Goal: Task Accomplishment & Management: Manage account settings

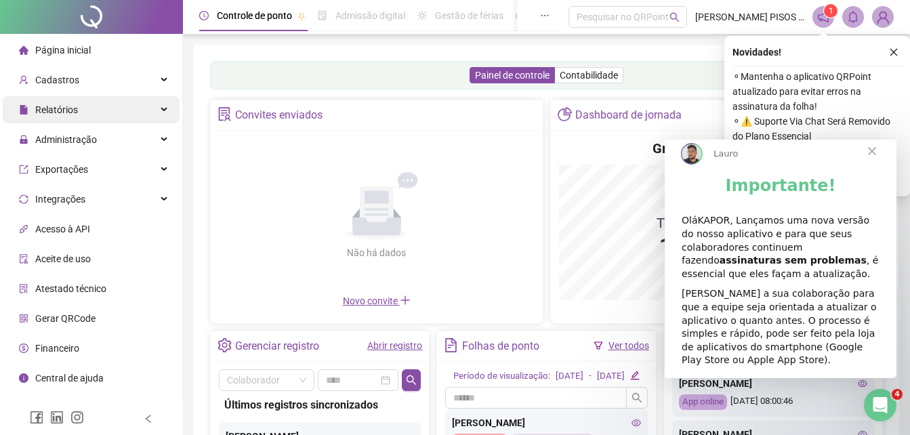
click at [139, 101] on div "Relatórios" at bounding box center [91, 109] width 177 height 27
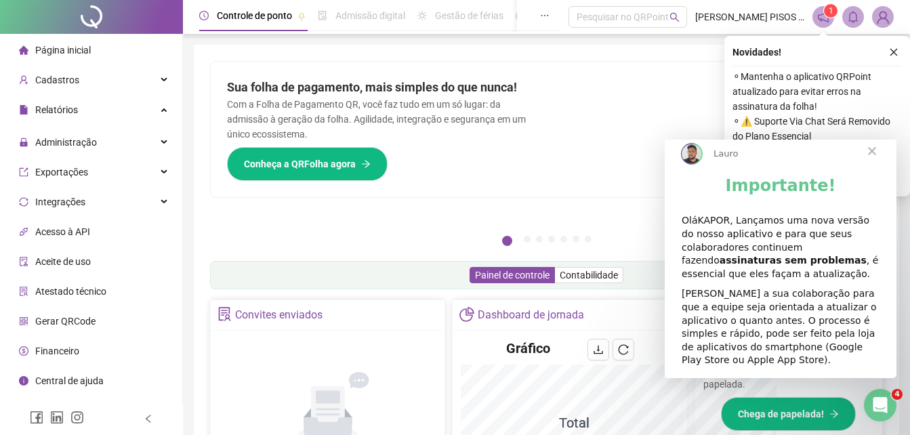
click at [163, 133] on ul "Página inicial Cadastros Relatórios Listagem de colaboradores Listagem de atras…" at bounding box center [91, 230] width 183 height 393
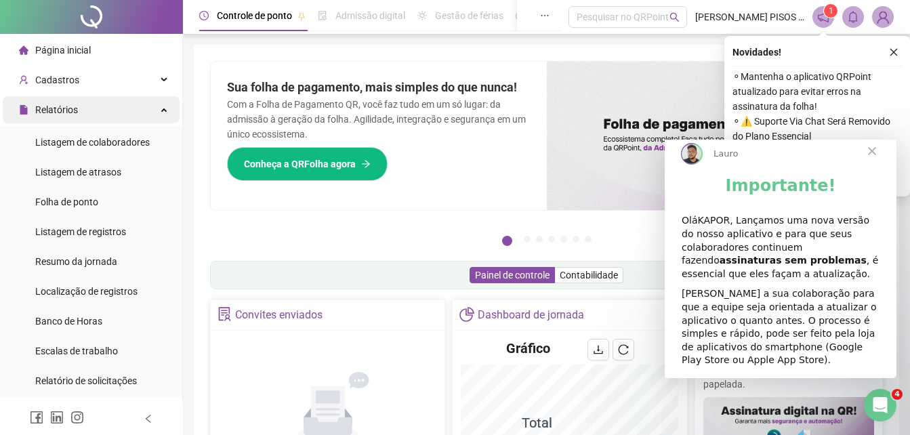
click at [152, 102] on div "Relatórios" at bounding box center [91, 109] width 177 height 27
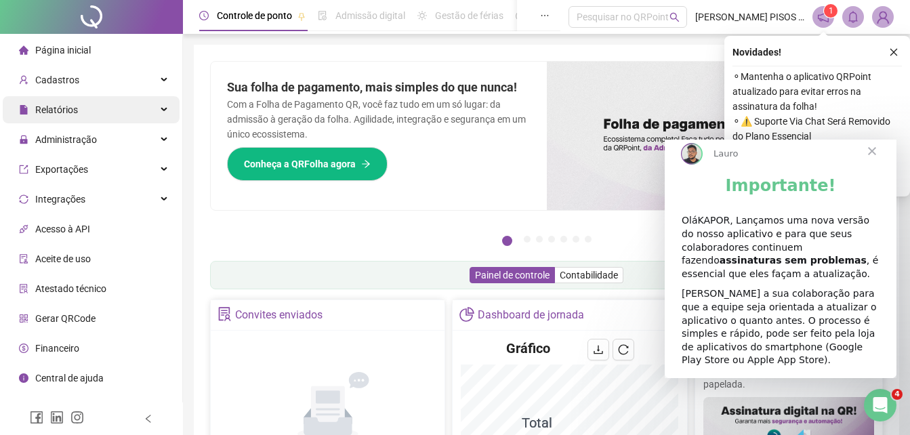
click at [137, 106] on div "Relatórios" at bounding box center [91, 109] width 177 height 27
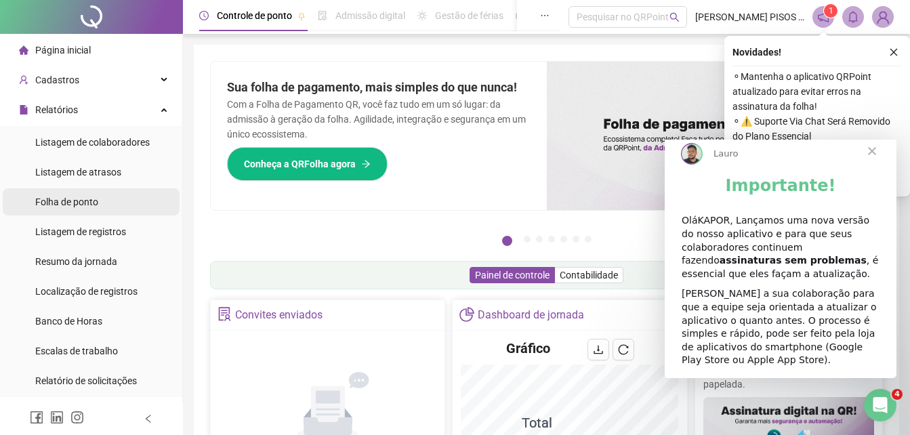
click at [105, 206] on li "Folha de ponto" at bounding box center [91, 201] width 177 height 27
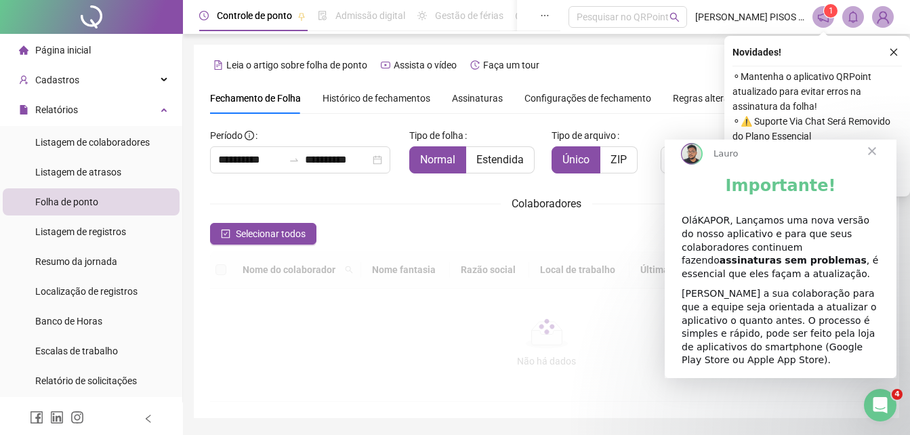
click at [866, 164] on span "Fechar" at bounding box center [871, 151] width 49 height 49
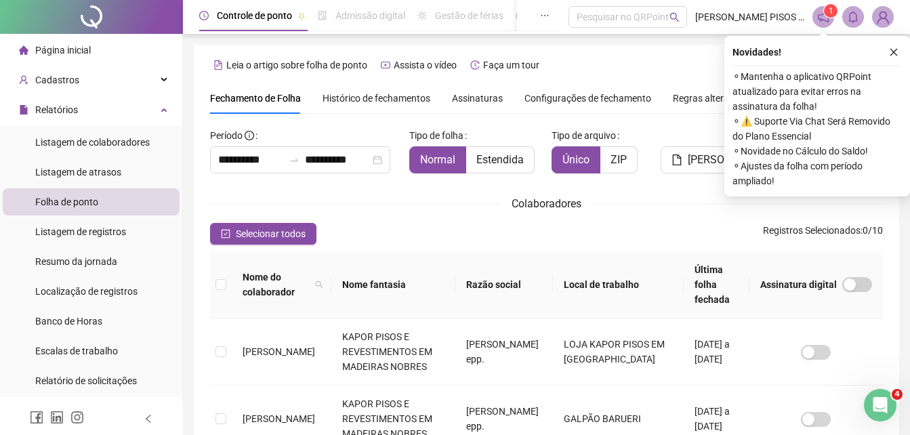
scroll to position [60, 0]
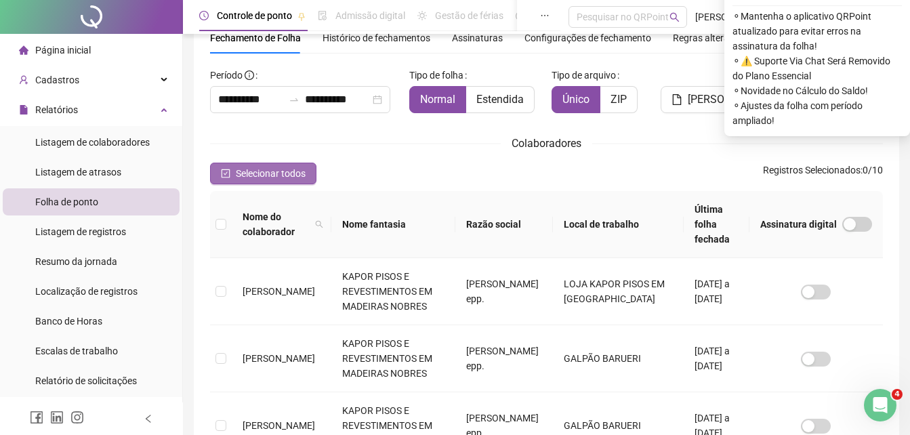
click at [268, 175] on span "Selecionar todos" at bounding box center [271, 173] width 70 height 15
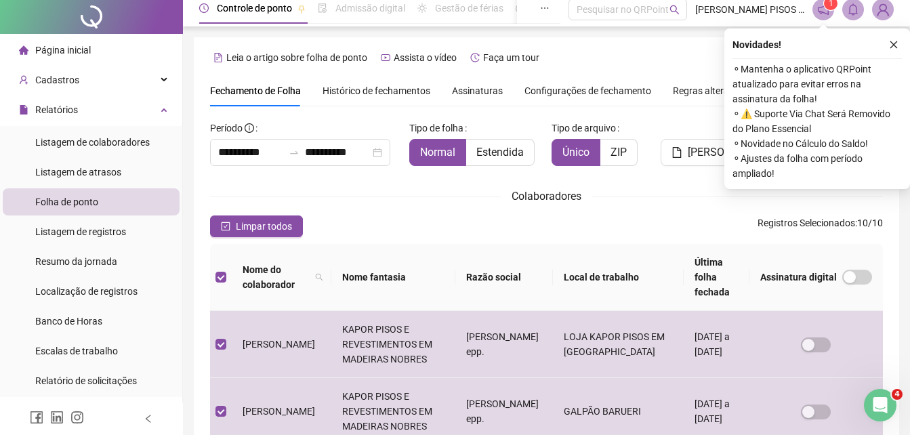
scroll to position [0, 0]
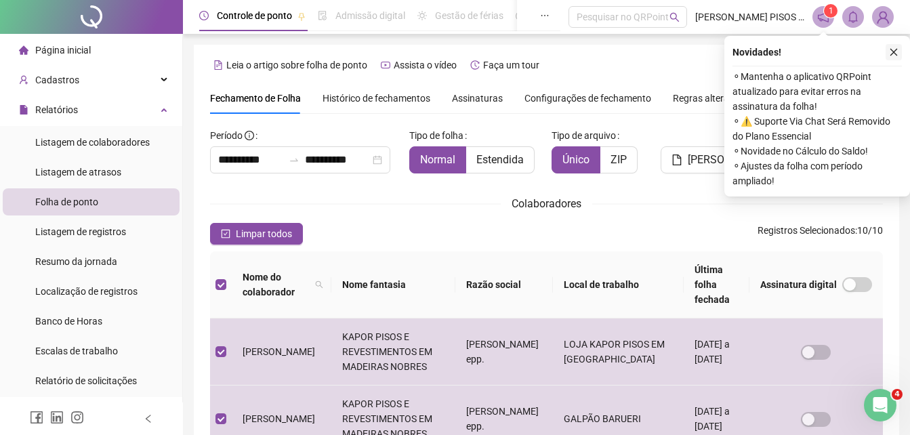
click at [894, 52] on icon "close" at bounding box center [893, 52] width 7 height 7
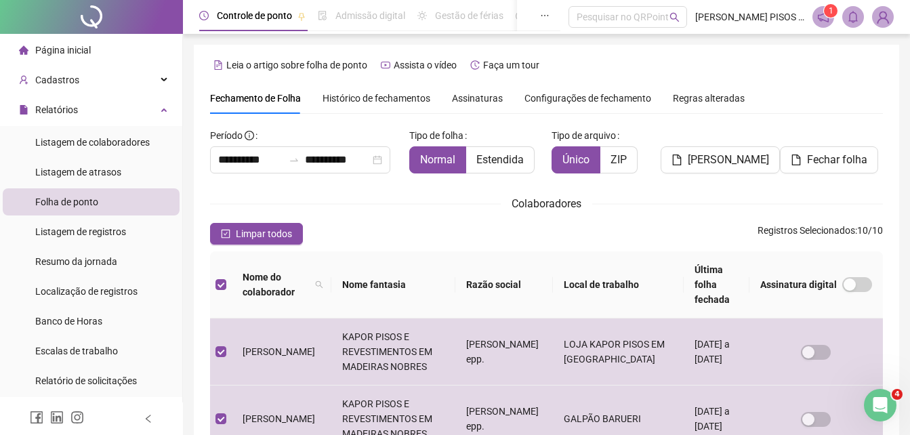
scroll to position [60, 0]
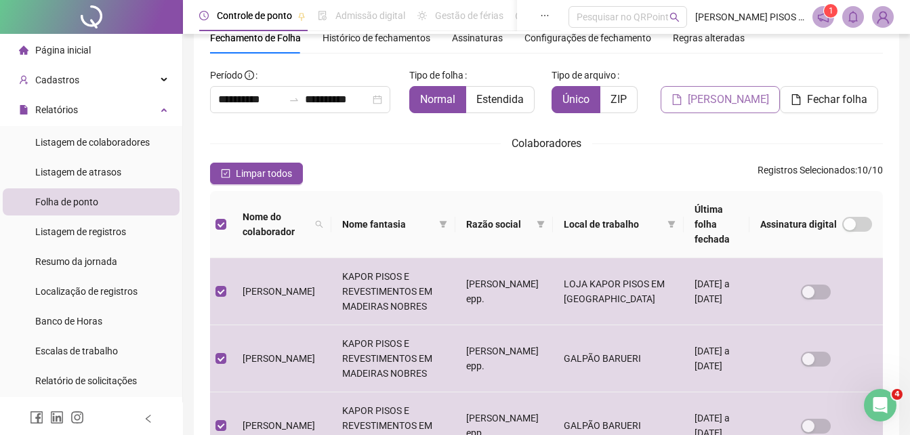
click at [735, 100] on span "[PERSON_NAME]" at bounding box center [728, 99] width 81 height 16
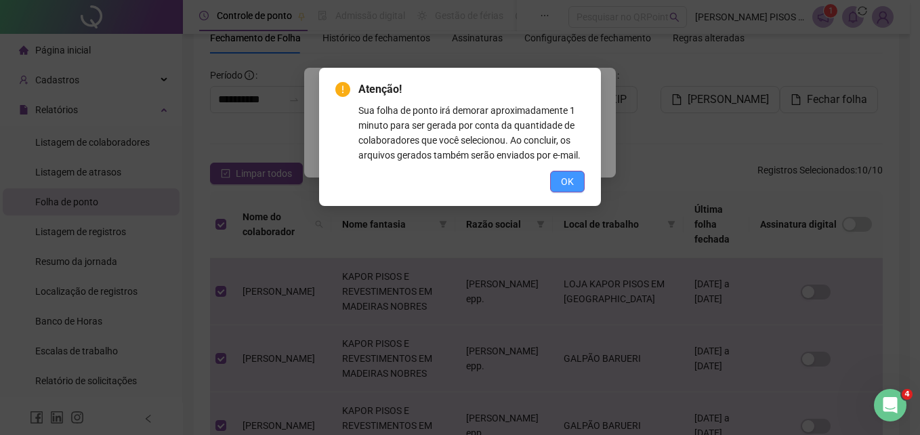
click at [577, 185] on button "OK" at bounding box center [567, 182] width 35 height 22
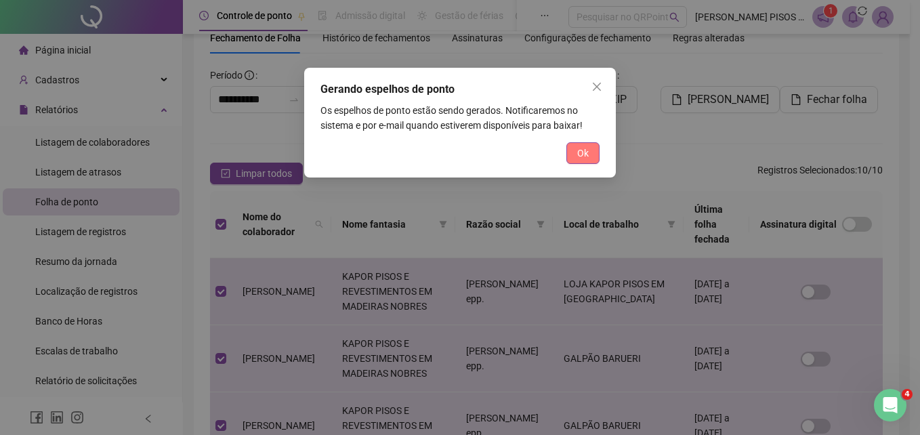
click at [566, 161] on button "Ok" at bounding box center [582, 153] width 33 height 22
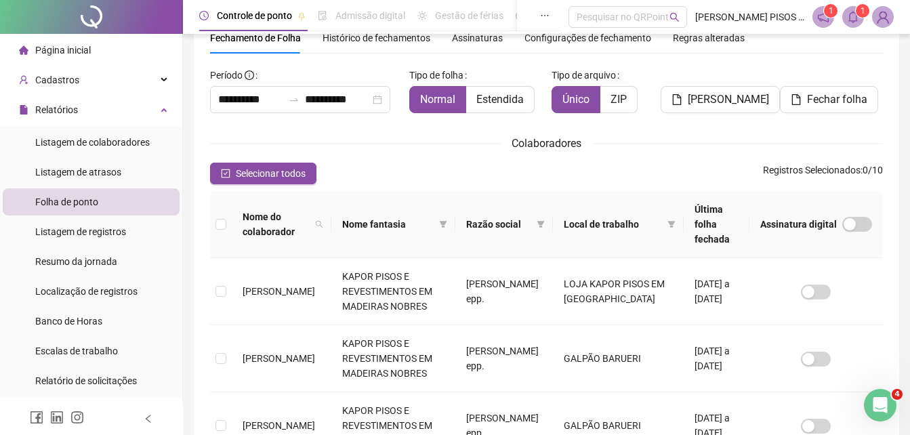
click at [856, 12] on sup "1" at bounding box center [863, 11] width 14 height 14
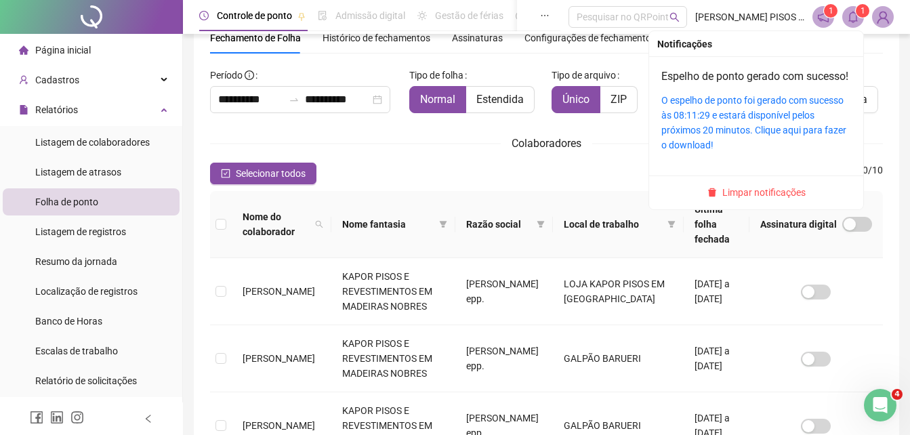
click at [751, 123] on div "O espelho de ponto foi gerado com sucesso às 08:11:29 e estará disponível pelos…" at bounding box center [756, 123] width 190 height 60
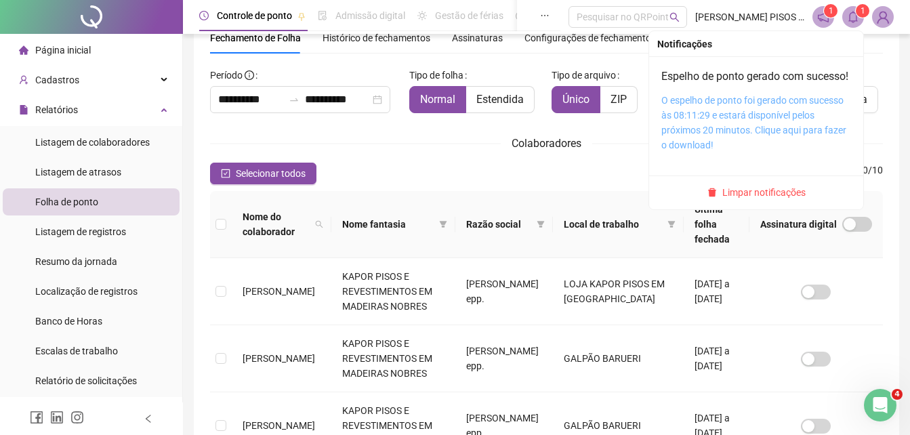
click at [682, 128] on link "O espelho de ponto foi gerado com sucesso às 08:11:29 e estará disponível pelos…" at bounding box center [753, 123] width 185 height 56
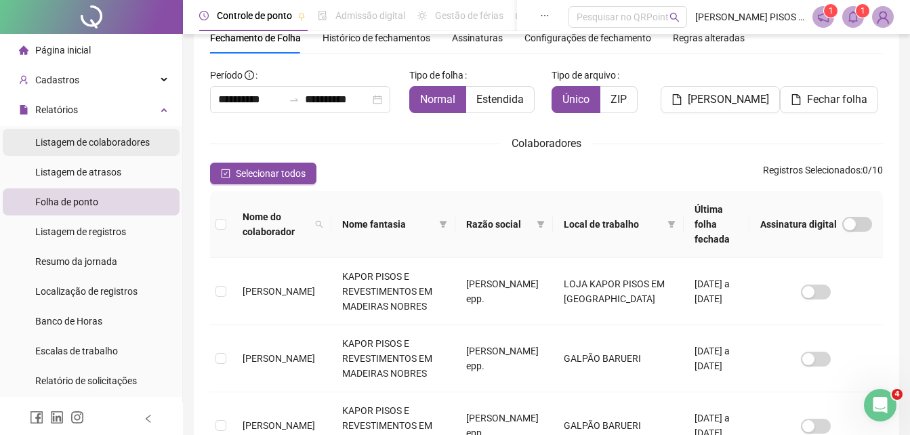
click at [110, 143] on span "Listagem de colaboradores" at bounding box center [92, 142] width 114 height 11
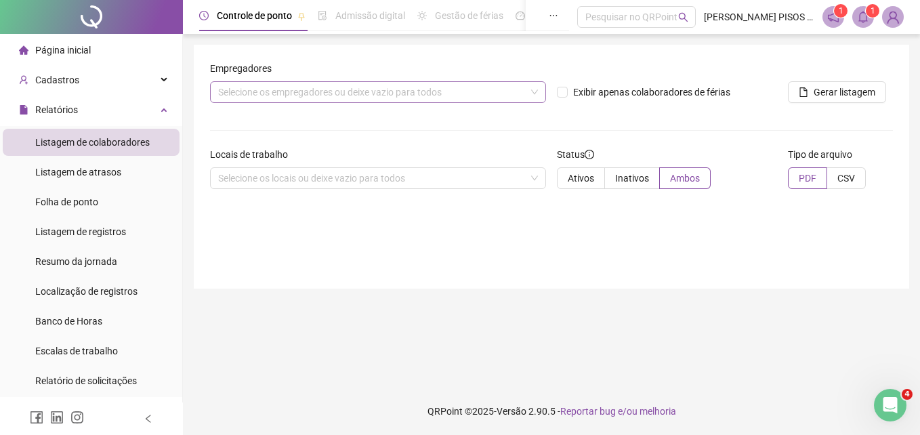
click at [531, 94] on div "Selecione os empregadores ou deixe vazio para todos" at bounding box center [378, 92] width 336 height 22
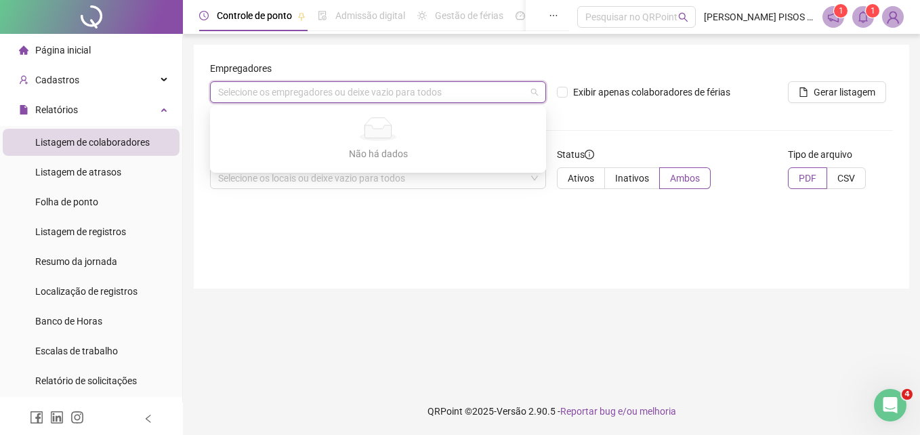
click at [389, 213] on div "Empregadores Selecione os empregadores ou deixe vazio para todos Exibir apenas …" at bounding box center [551, 167] width 715 height 244
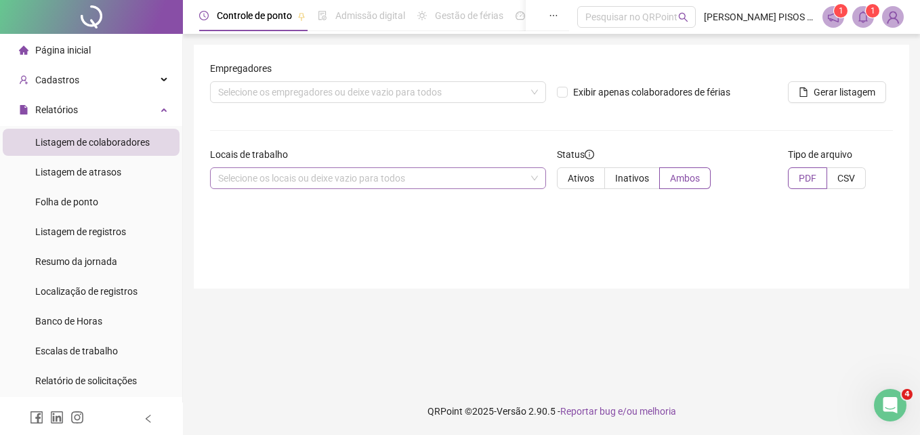
click at [506, 182] on div "Selecione os locais ou deixe vazio para todos" at bounding box center [378, 178] width 336 height 22
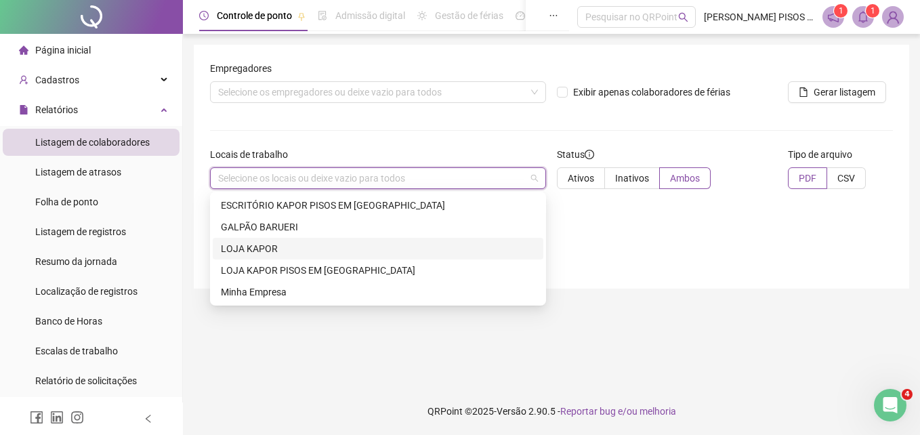
click at [274, 253] on div "LOJA KAPOR" at bounding box center [378, 248] width 314 height 15
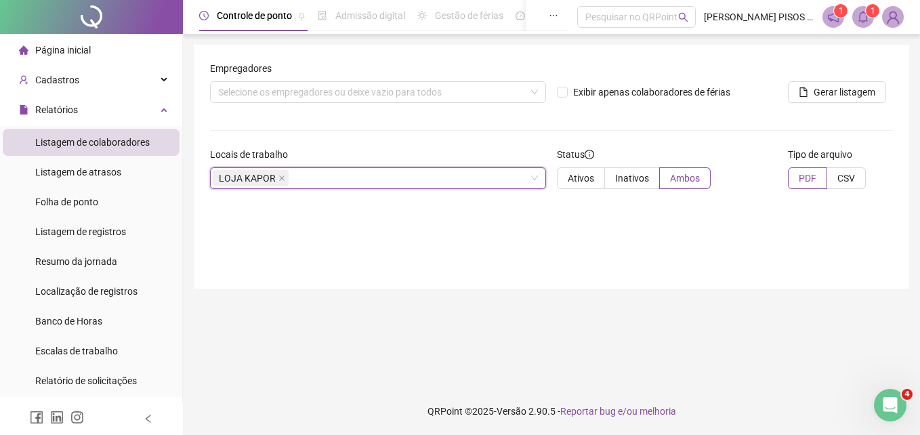
click at [503, 81] on div "Empregadores" at bounding box center [378, 71] width 336 height 20
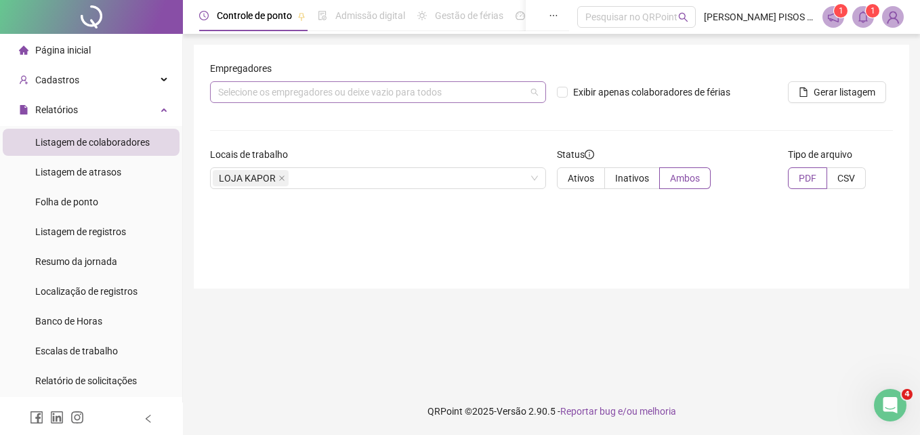
click at [492, 91] on div "Selecione os empregadores ou deixe vazio para todos" at bounding box center [378, 92] width 336 height 22
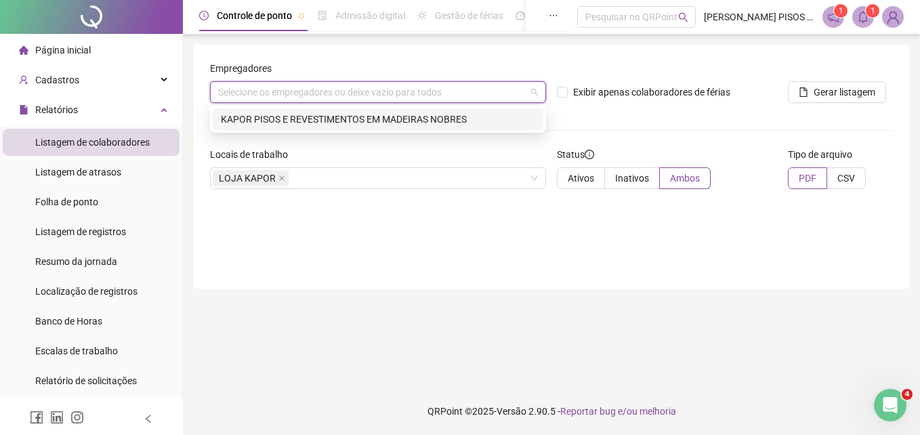
click at [494, 116] on div "KAPOR PISOS E REVESTIMENTOS EM MADEIRAS NOBRES" at bounding box center [378, 119] width 314 height 15
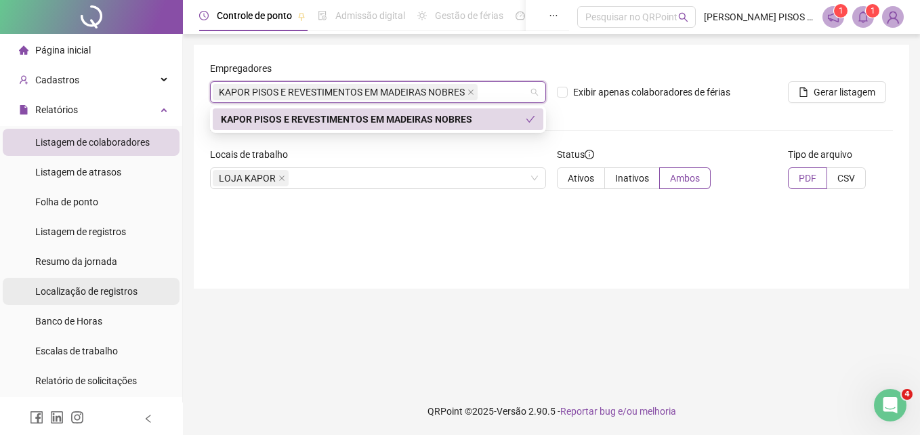
click at [84, 291] on span "Localização de registros" at bounding box center [86, 291] width 102 height 11
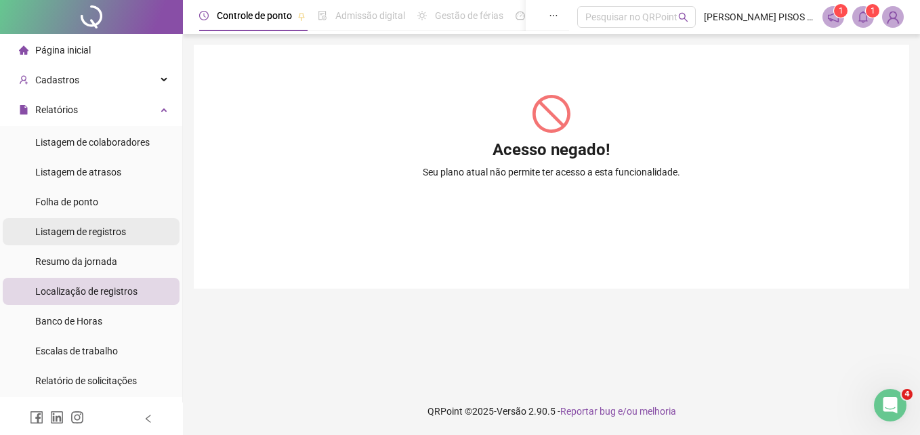
click at [81, 222] on div "Listagem de registros" at bounding box center [80, 231] width 91 height 27
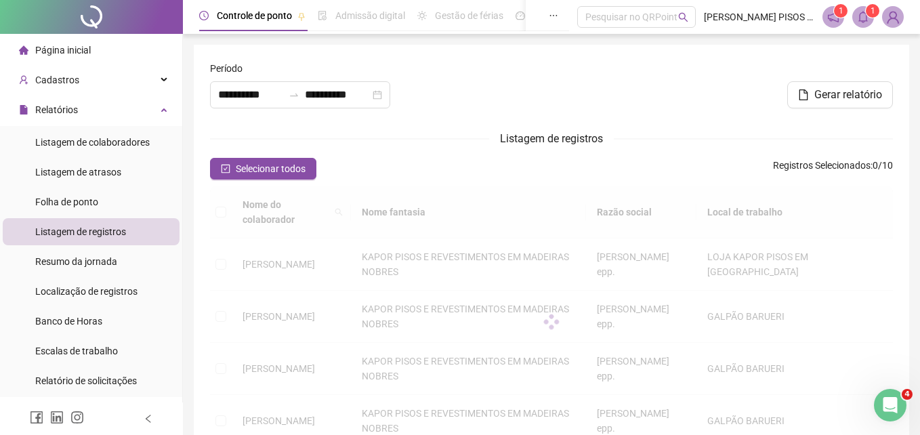
type input "**********"
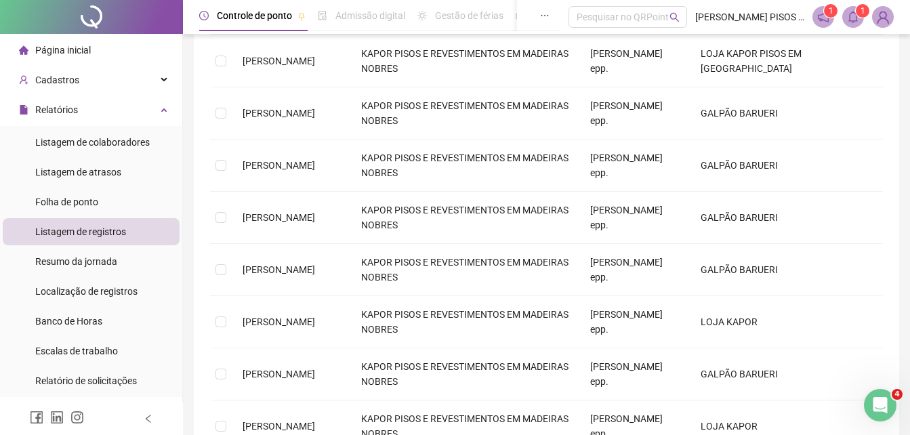
scroll to position [135, 0]
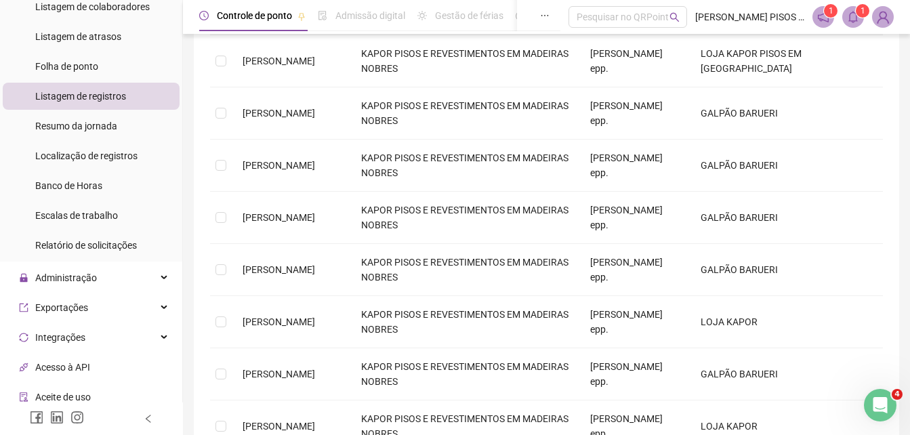
click at [152, 263] on ul "Página inicial Cadastros Relatórios Listagem de colaboradores Listagem de atras…" at bounding box center [91, 230] width 183 height 664
click at [150, 276] on div "Administração" at bounding box center [91, 277] width 177 height 27
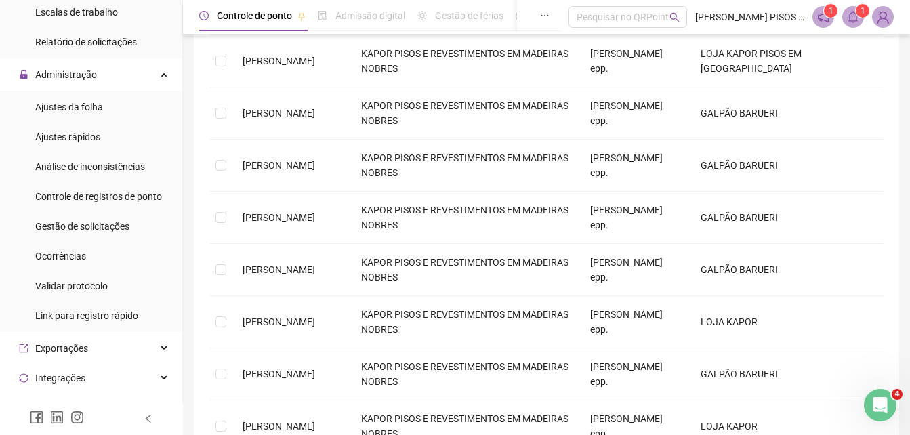
scroll to position [0, 0]
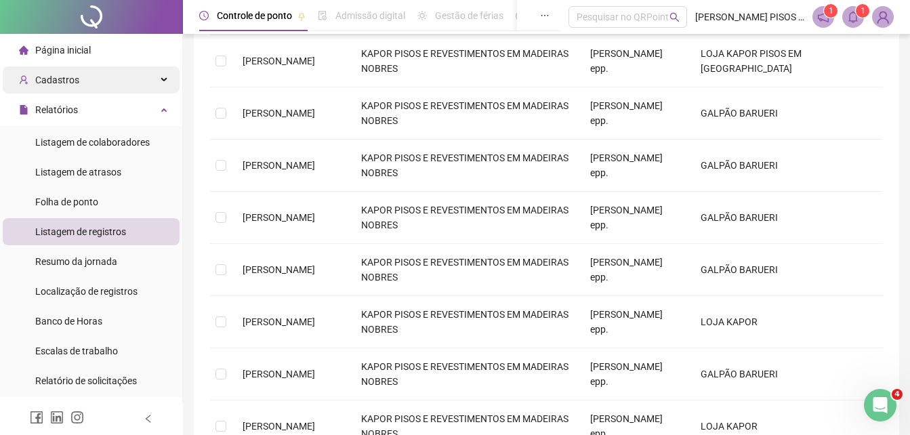
click at [128, 74] on div "Cadastros" at bounding box center [91, 79] width 177 height 27
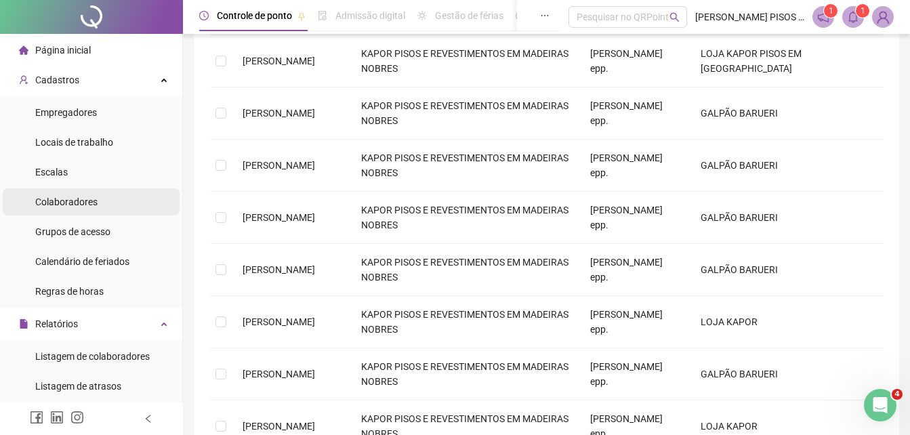
click at [106, 193] on li "Colaboradores" at bounding box center [91, 201] width 177 height 27
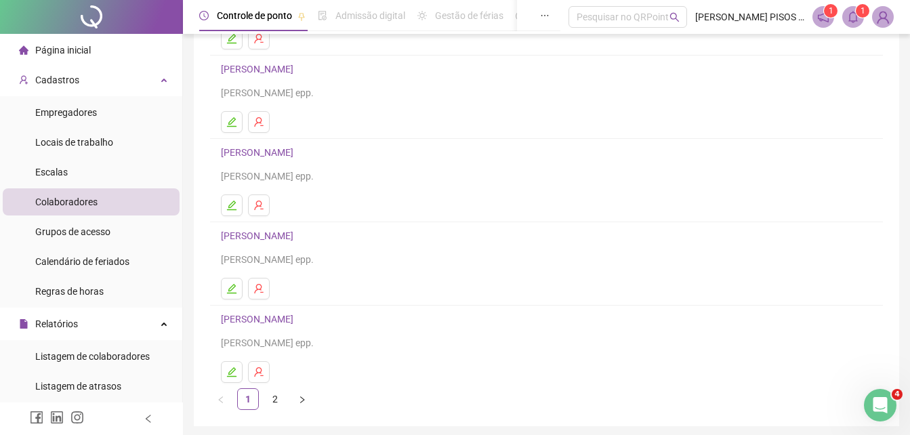
scroll to position [220, 0]
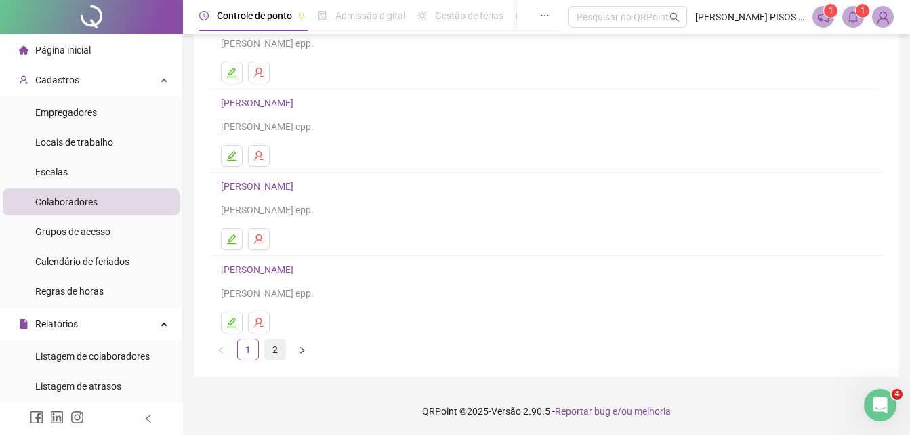
click at [279, 350] on link "2" at bounding box center [275, 349] width 20 height 20
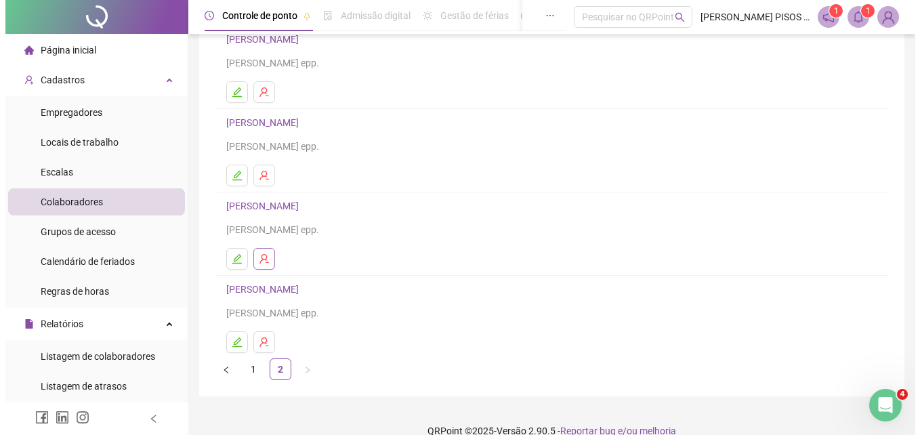
scroll to position [203, 0]
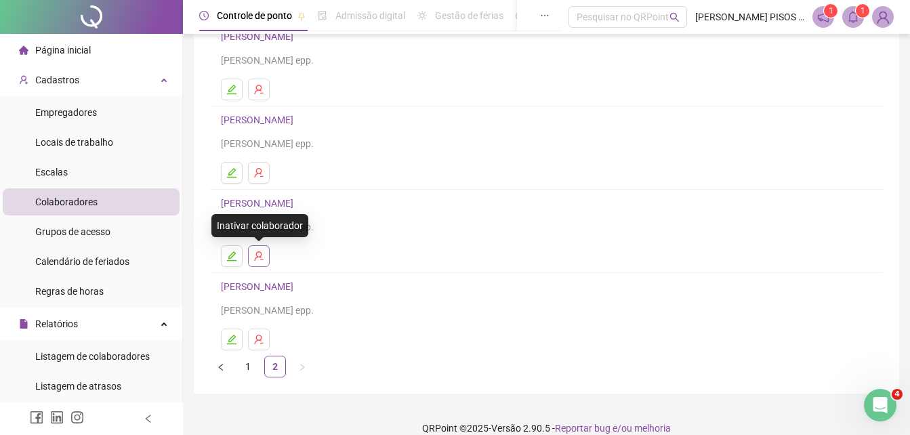
click at [257, 255] on icon "user-delete" at bounding box center [258, 256] width 11 height 11
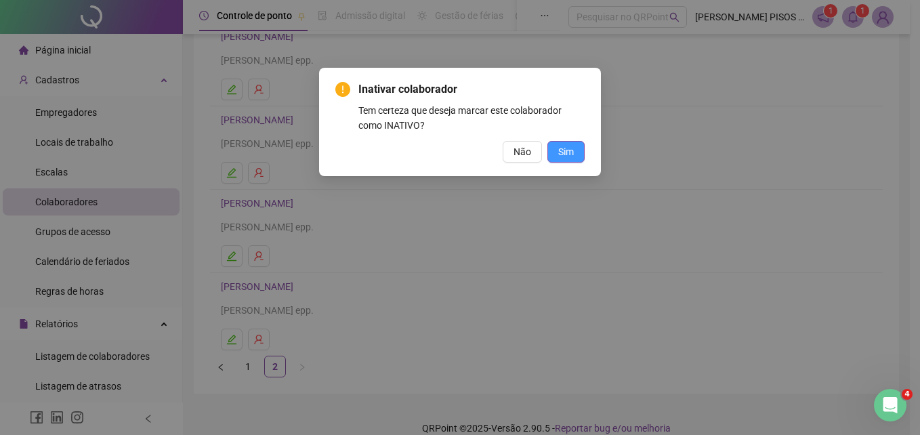
click at [568, 148] on span "Sim" at bounding box center [566, 151] width 16 height 15
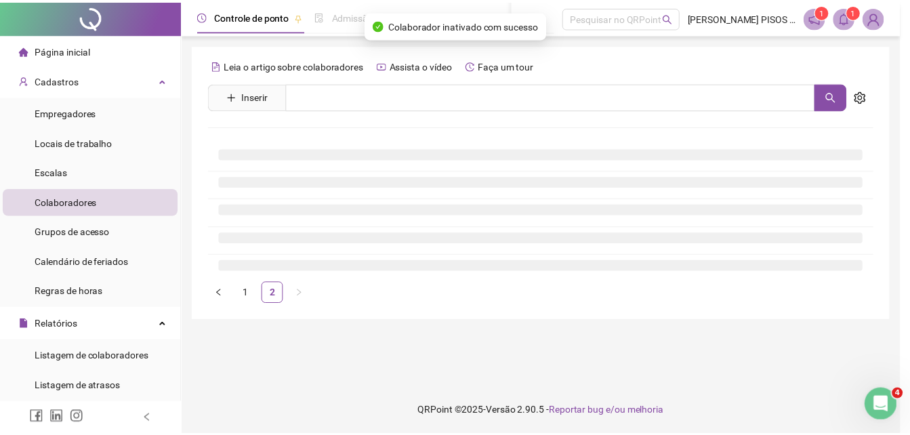
scroll to position [0, 0]
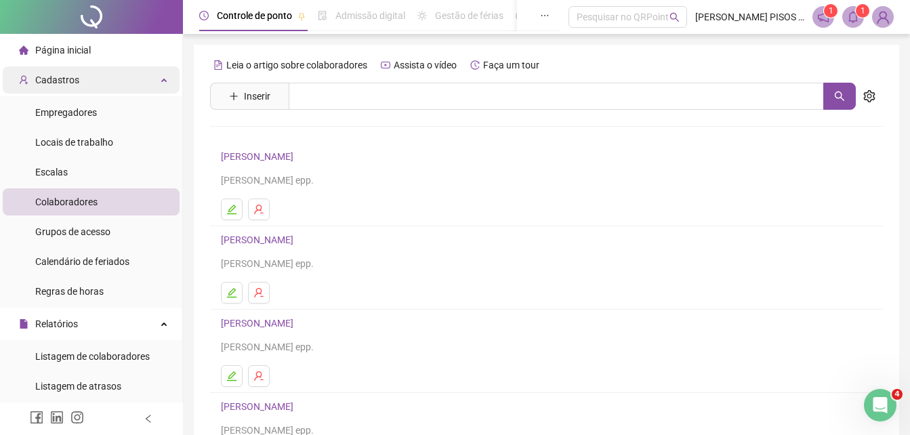
click at [139, 86] on div "Cadastros" at bounding box center [91, 79] width 177 height 27
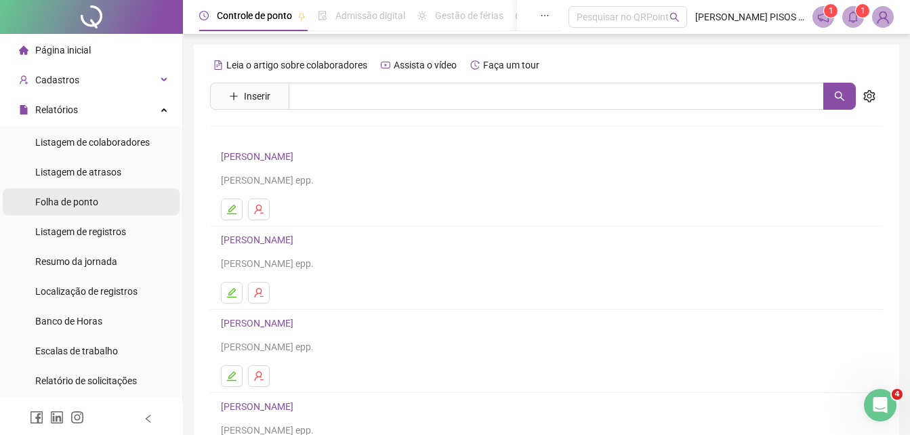
click at [100, 199] on li "Folha de ponto" at bounding box center [91, 201] width 177 height 27
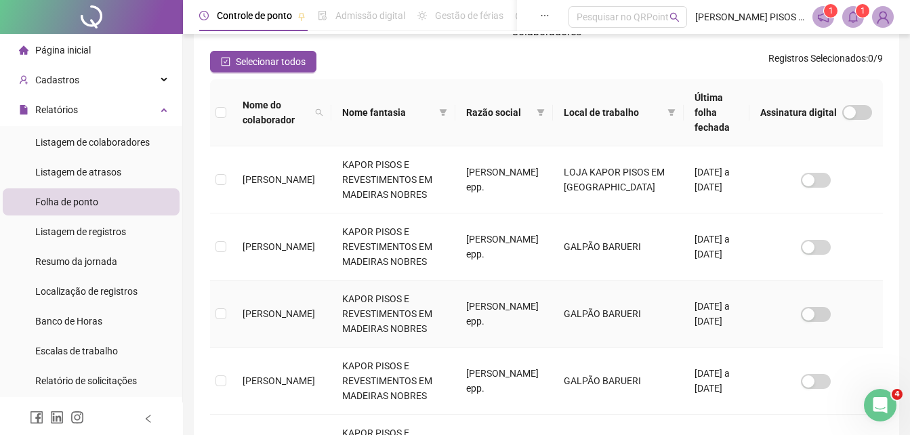
scroll to position [196, 0]
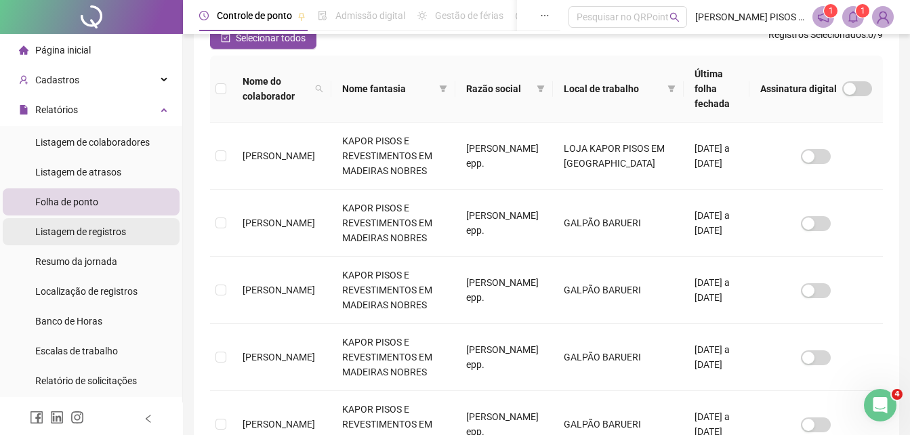
drag, startPoint x: 94, startPoint y: 240, endPoint x: 140, endPoint y: 219, distance: 50.6
click at [110, 232] on div "Listagem de registros" at bounding box center [80, 231] width 91 height 27
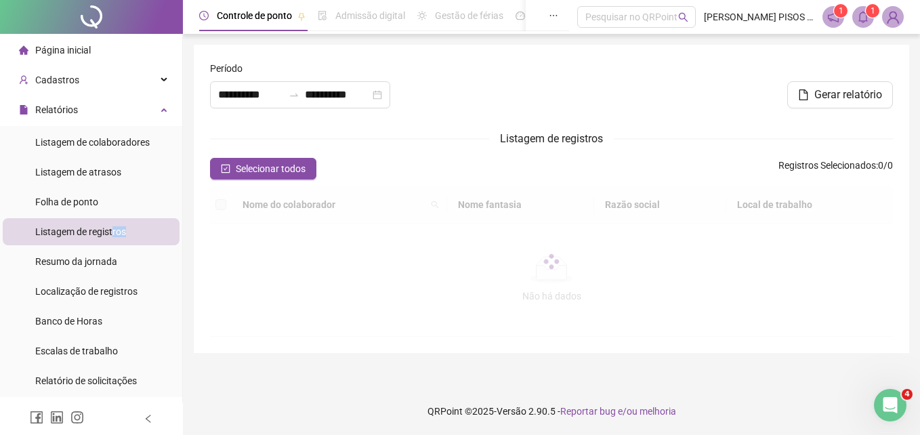
type input "**********"
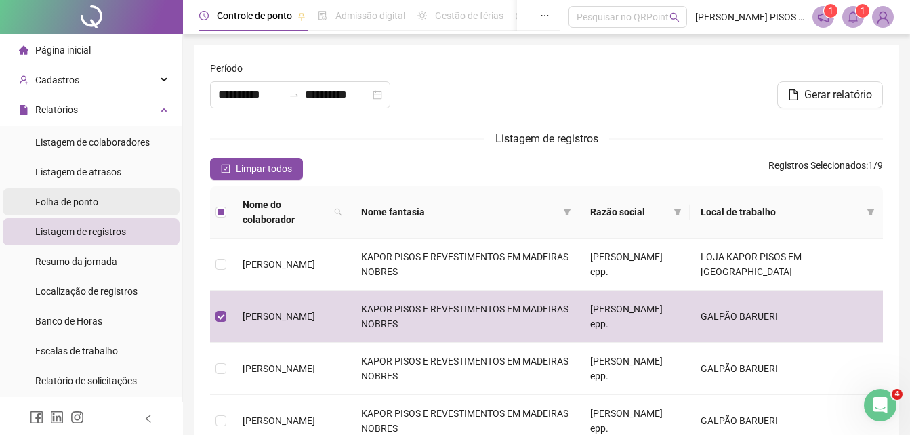
click at [60, 194] on div "Folha de ponto" at bounding box center [66, 201] width 63 height 27
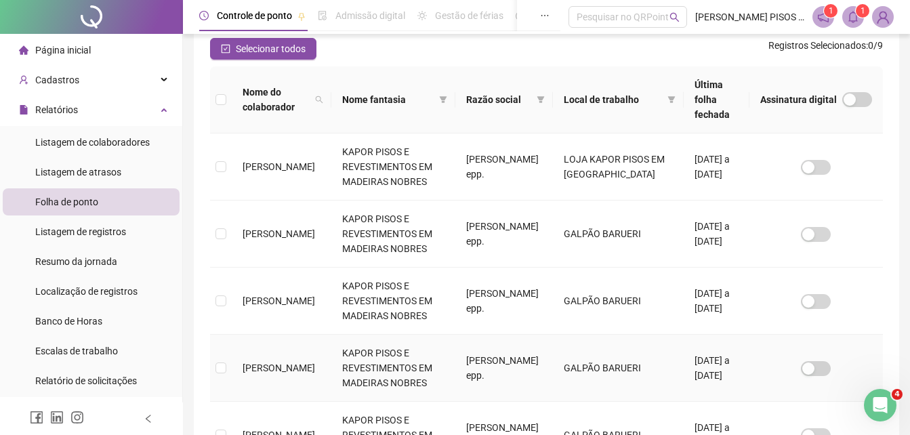
scroll to position [196, 0]
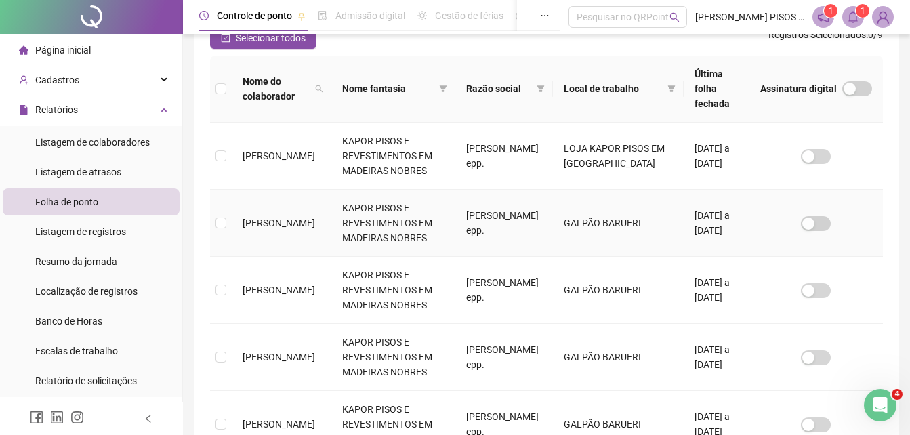
click at [210, 207] on td at bounding box center [221, 223] width 22 height 67
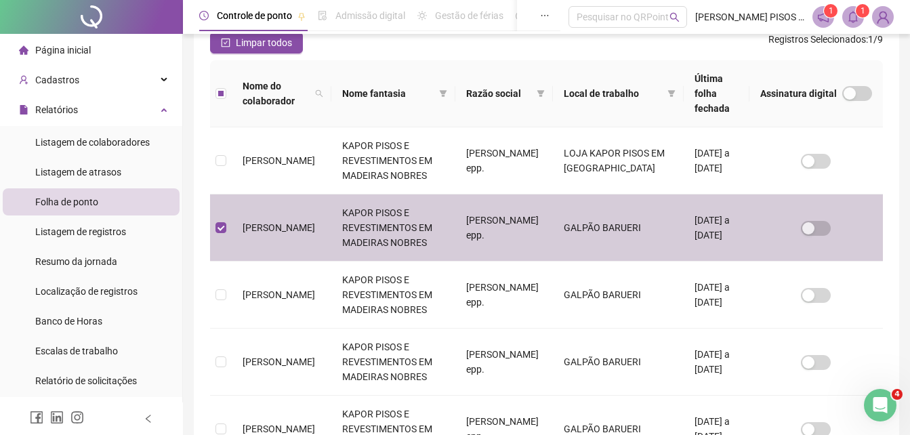
scroll to position [264, 0]
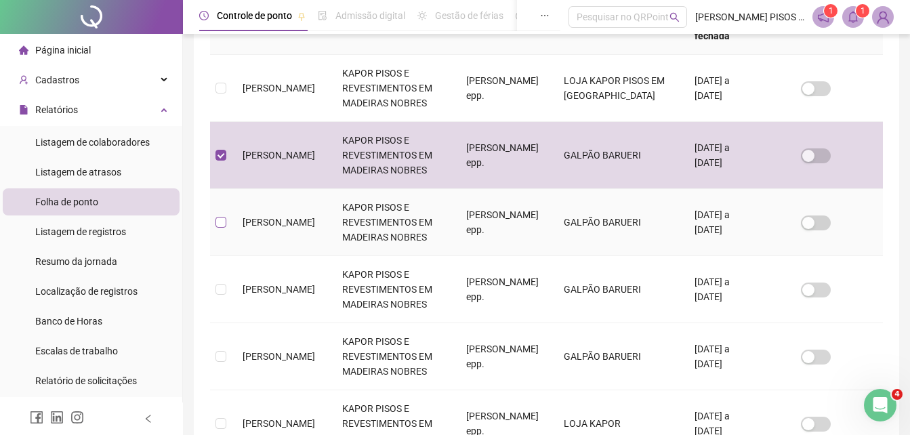
click at [218, 215] on label at bounding box center [220, 222] width 11 height 15
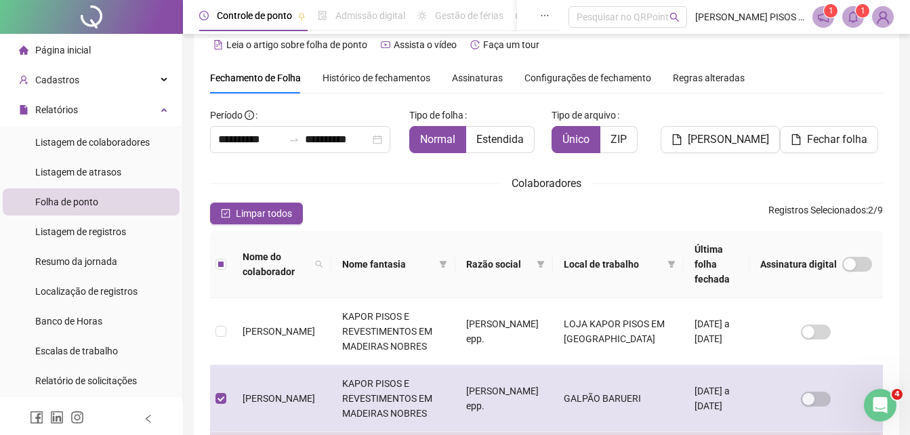
scroll to position [0, 0]
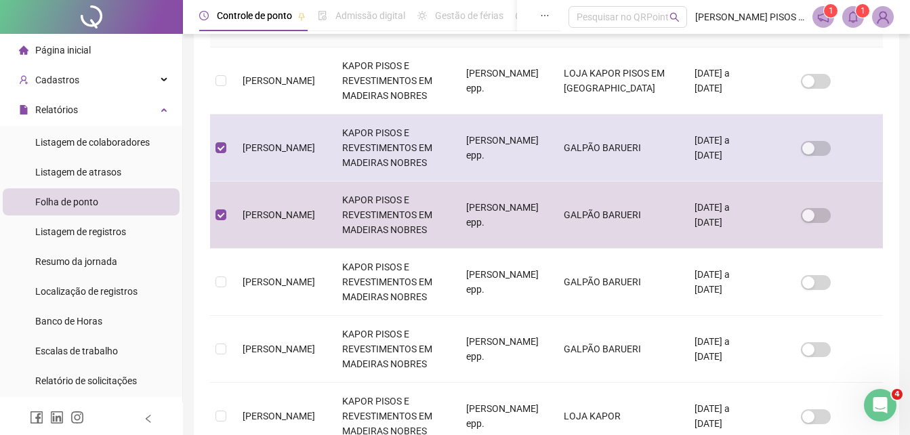
click at [229, 127] on td at bounding box center [221, 147] width 22 height 67
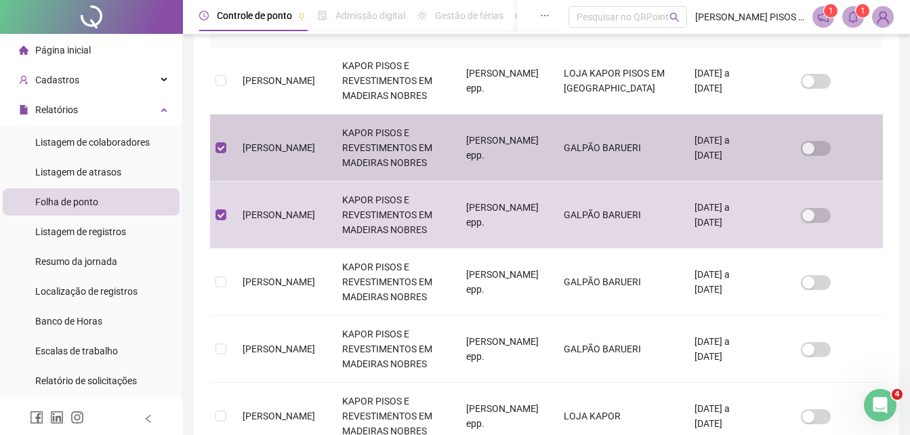
scroll to position [60, 0]
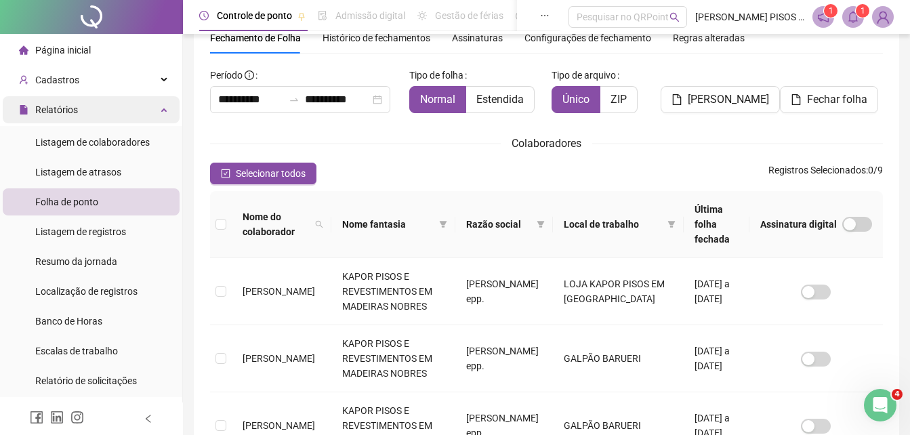
click at [146, 106] on div "Relatórios" at bounding box center [91, 109] width 177 height 27
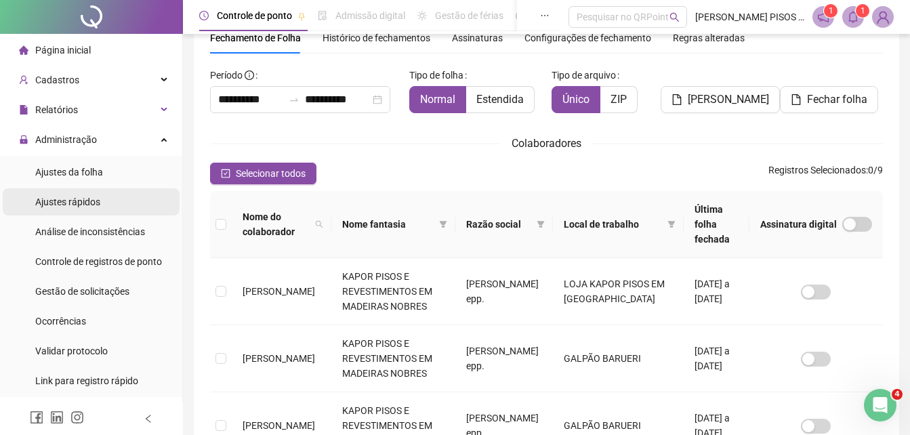
click at [101, 199] on li "Ajustes rápidos" at bounding box center [91, 201] width 177 height 27
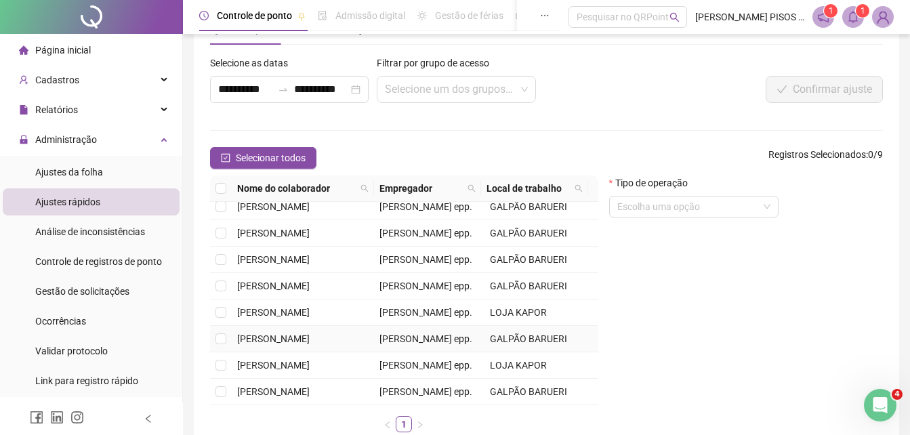
scroll to position [68, 0]
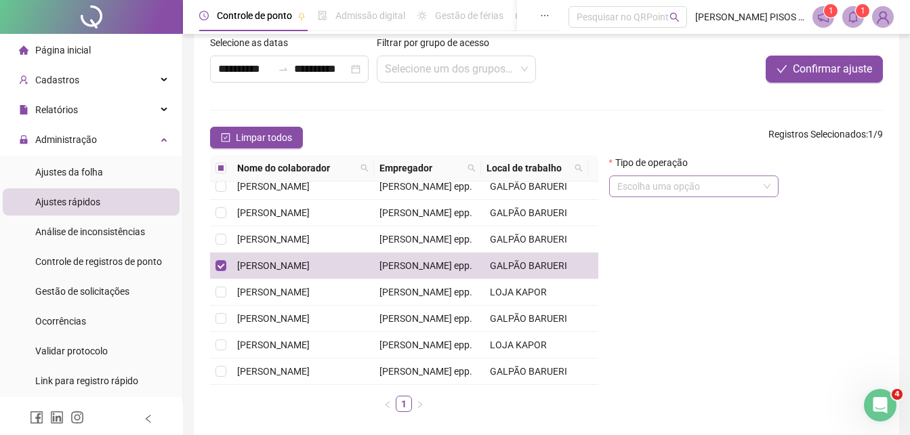
click at [749, 186] on input "search" at bounding box center [687, 186] width 141 height 20
click at [604, 413] on div "Tipo de operação Escolha uma opção" at bounding box center [746, 289] width 285 height 268
click at [110, 176] on li "Ajustes da folha" at bounding box center [91, 172] width 177 height 27
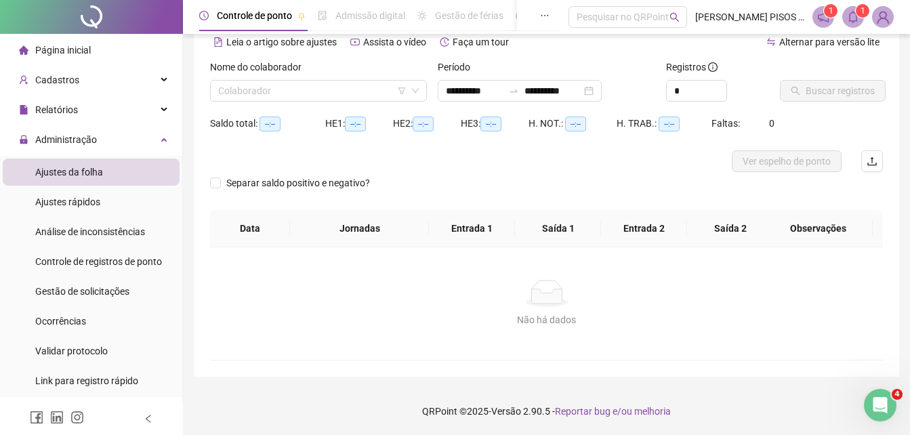
scroll to position [65, 0]
type input "**********"
click at [396, 102] on div "Nome do colaborador Colaborador" at bounding box center [319, 86] width 228 height 53
click at [382, 97] on input "search" at bounding box center [312, 91] width 188 height 20
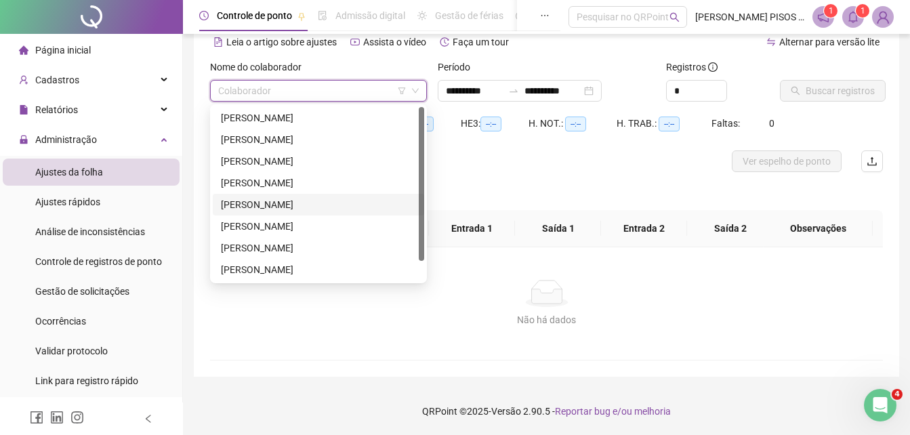
click at [294, 198] on div "[PERSON_NAME]" at bounding box center [318, 204] width 195 height 15
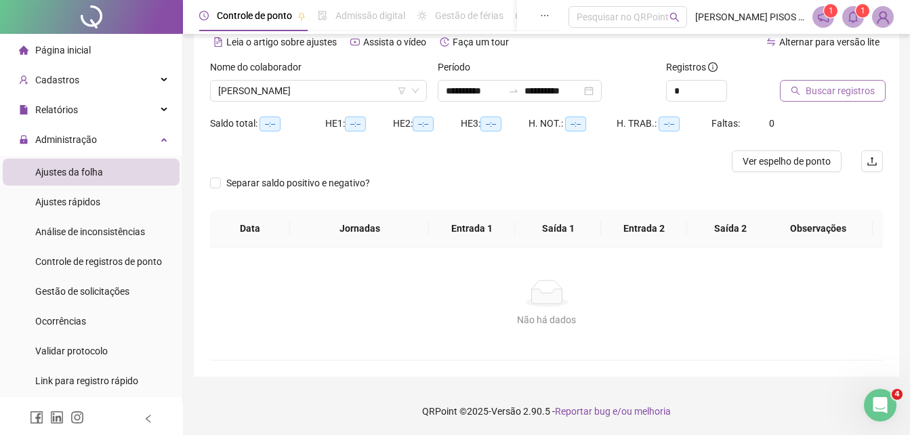
click at [816, 96] on span "Buscar registros" at bounding box center [839, 90] width 69 height 15
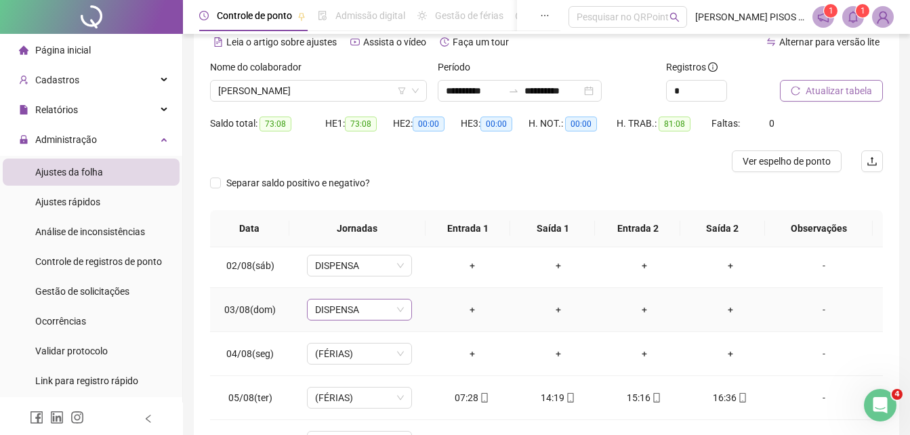
scroll to position [68, 0]
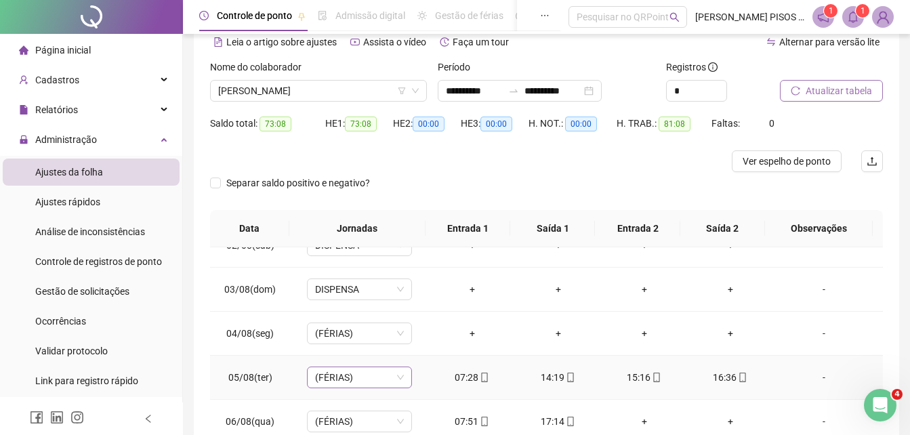
click at [398, 367] on span "(FÉRIAS)" at bounding box center [359, 377] width 89 height 20
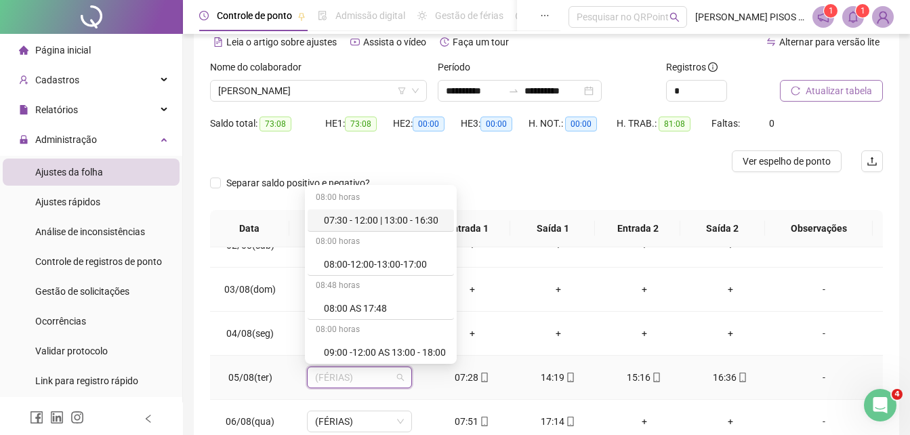
click at [398, 220] on div "07:30 - 12:00 | 13:00 - 16:30" at bounding box center [385, 220] width 122 height 15
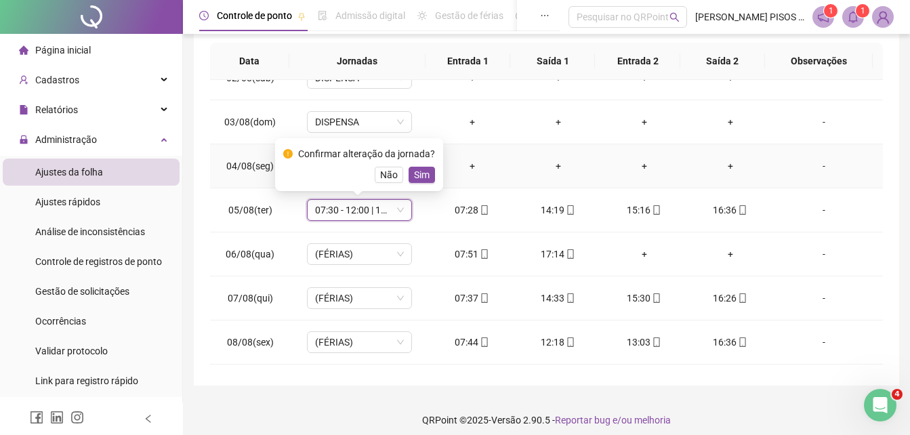
scroll to position [241, 0]
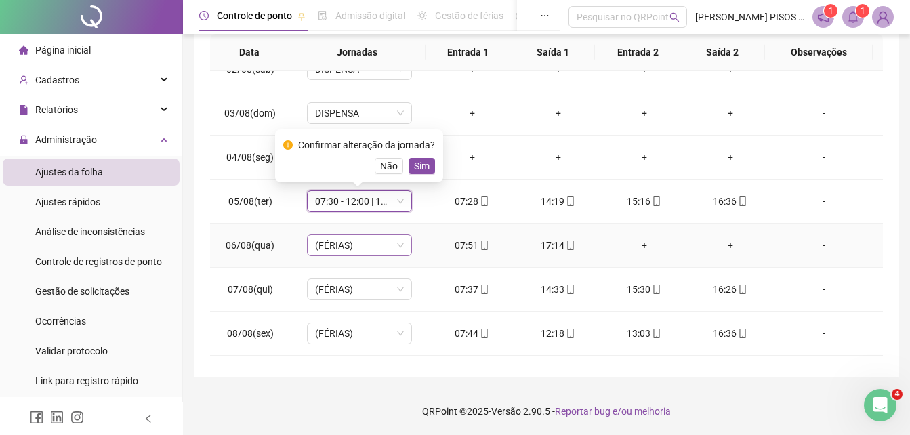
click at [385, 238] on span "(FÉRIAS)" at bounding box center [359, 245] width 89 height 20
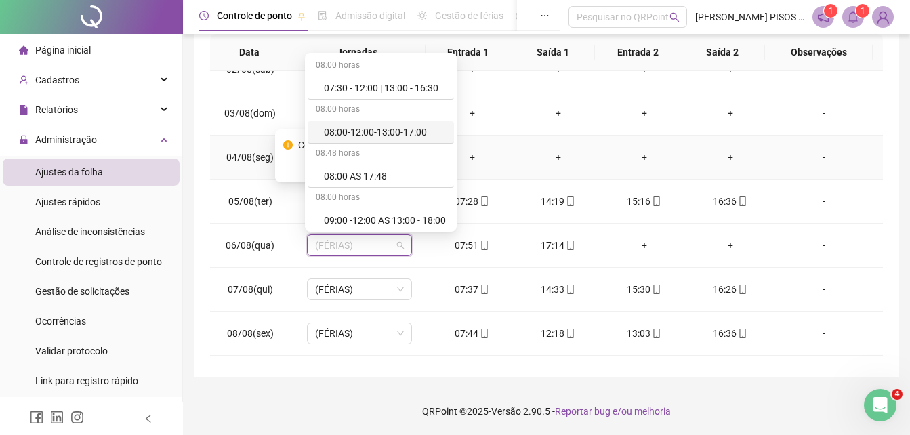
click at [655, 144] on td "+" at bounding box center [644, 157] width 86 height 44
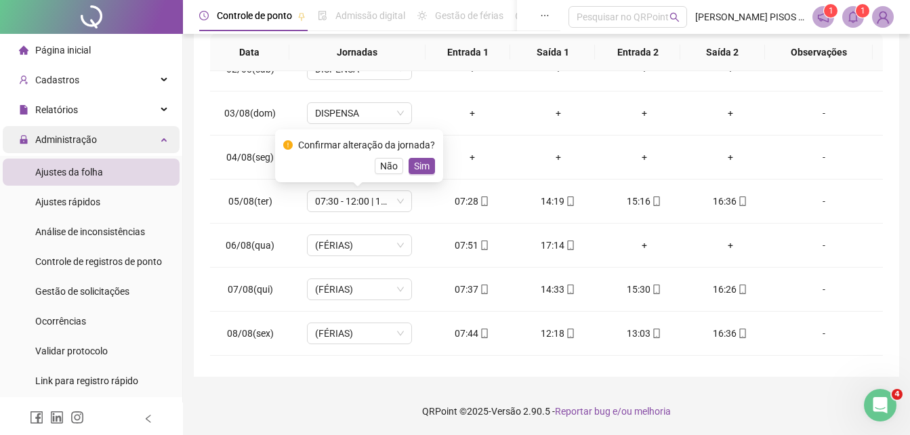
click at [90, 136] on span "Administração" at bounding box center [66, 139] width 62 height 11
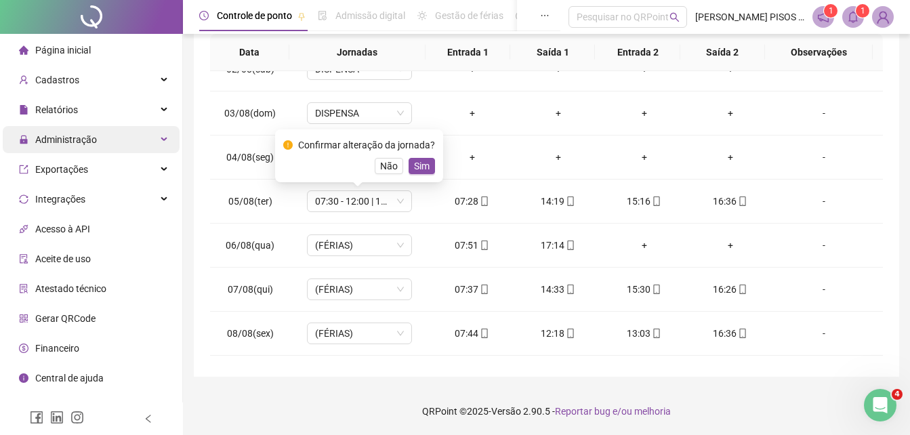
click at [146, 150] on div "Administração" at bounding box center [91, 139] width 177 height 27
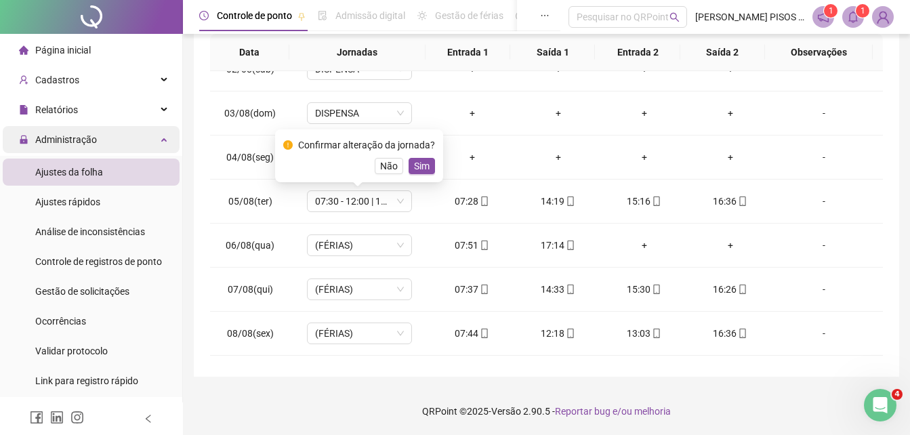
click at [148, 145] on div "Administração" at bounding box center [91, 139] width 177 height 27
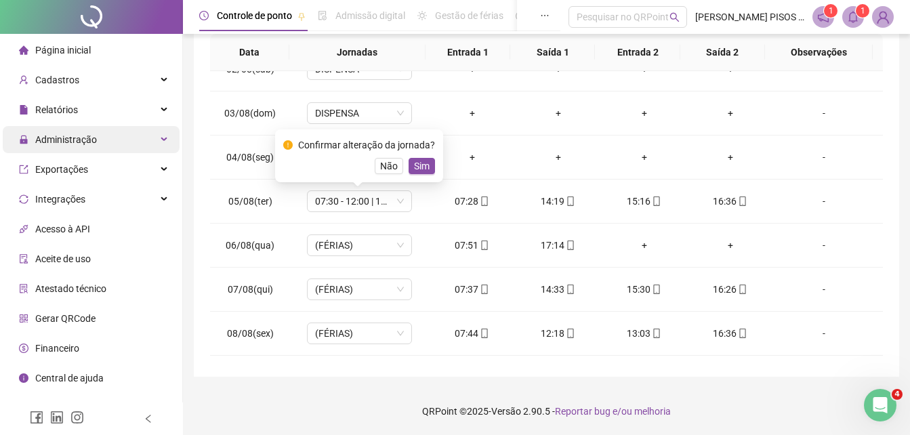
click at [151, 142] on div "Administração" at bounding box center [91, 139] width 177 height 27
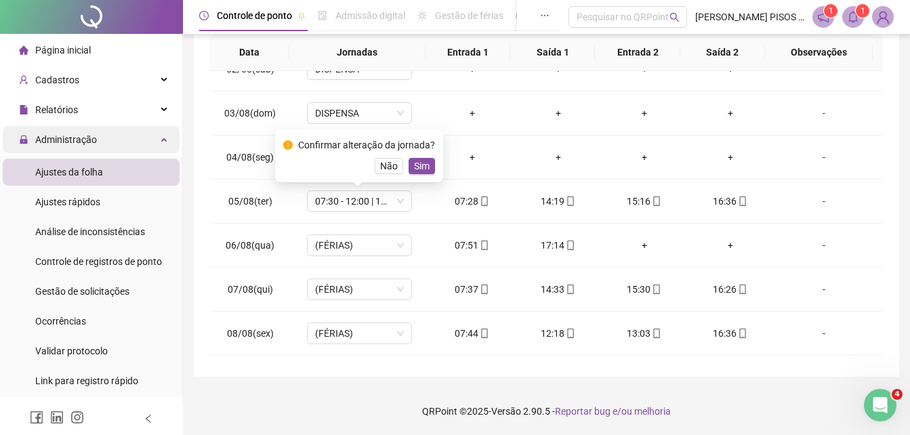
click at [154, 140] on div "Administração" at bounding box center [91, 139] width 177 height 27
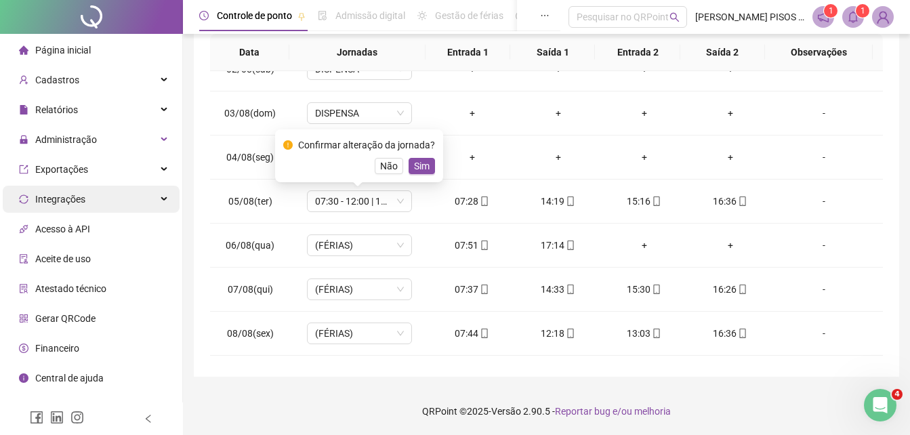
click at [160, 194] on div "Integrações" at bounding box center [91, 199] width 177 height 27
click at [151, 193] on div "Integrações" at bounding box center [91, 199] width 177 height 27
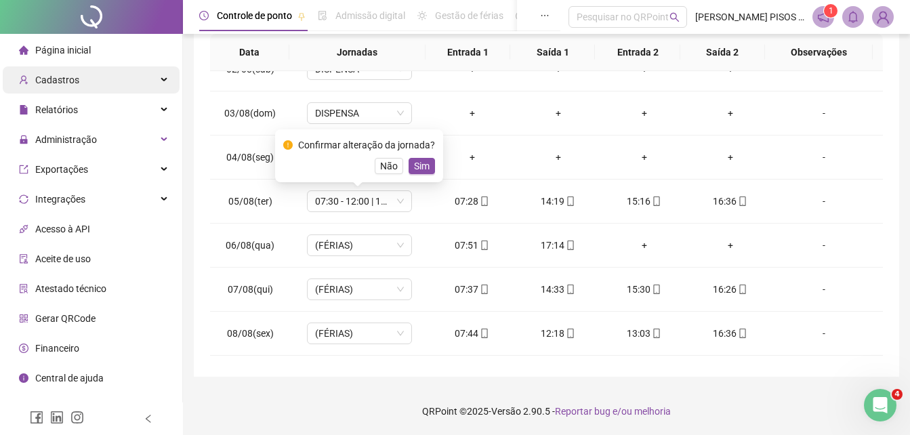
scroll to position [106, 0]
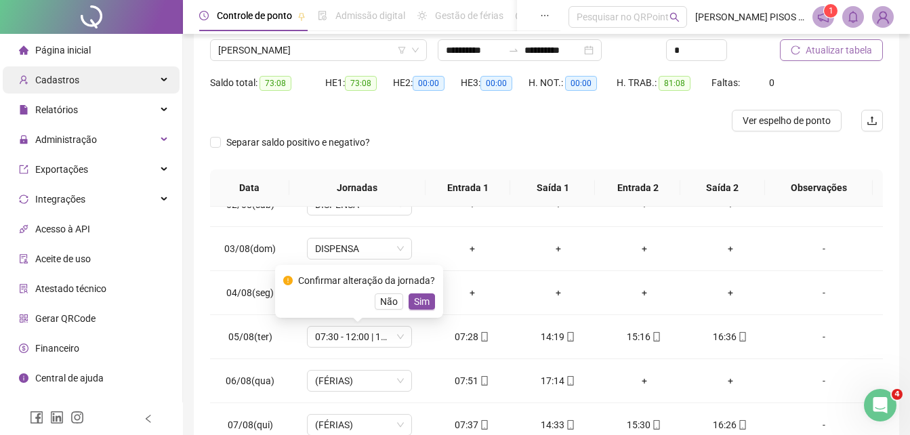
click at [111, 84] on div "Cadastros" at bounding box center [91, 79] width 177 height 27
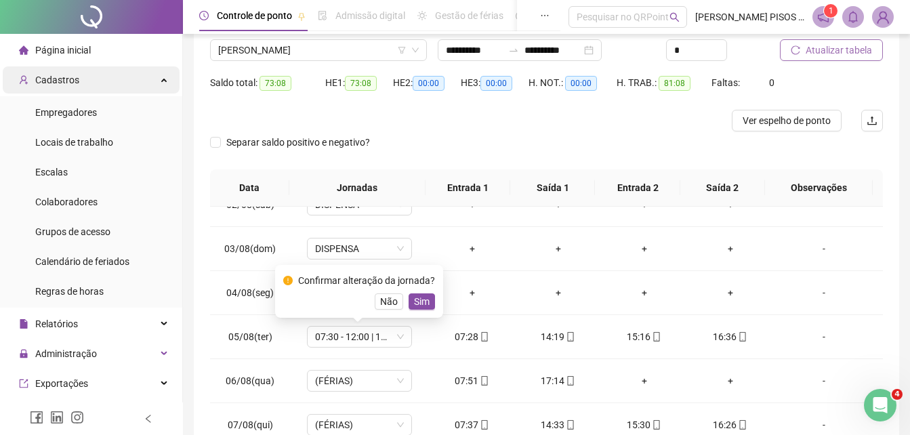
click at [162, 79] on icon at bounding box center [165, 79] width 7 height 0
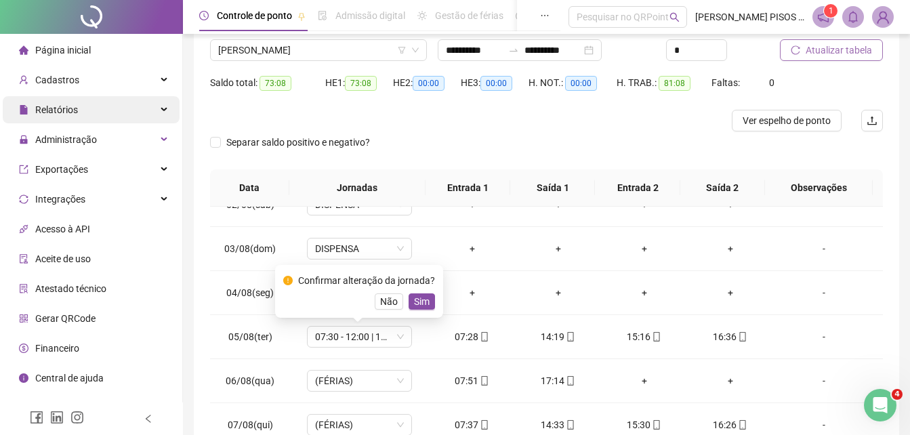
click at [130, 118] on div "Relatórios" at bounding box center [91, 109] width 177 height 27
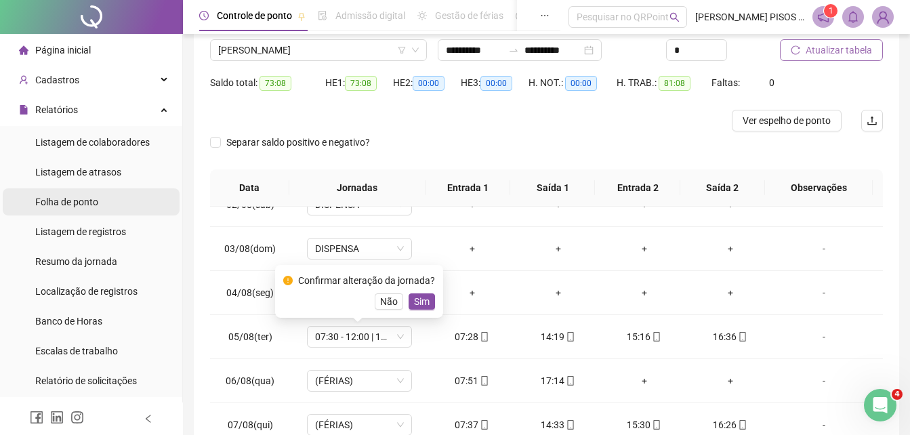
click at [108, 198] on li "Folha de ponto" at bounding box center [91, 201] width 177 height 27
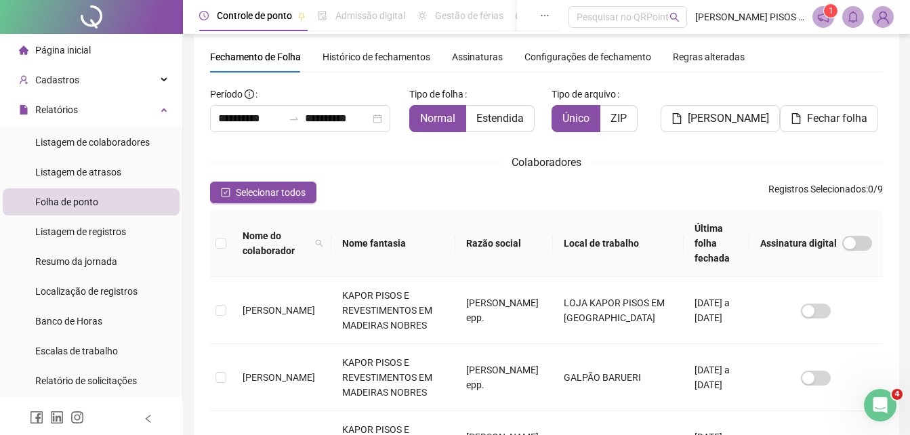
scroll to position [60, 0]
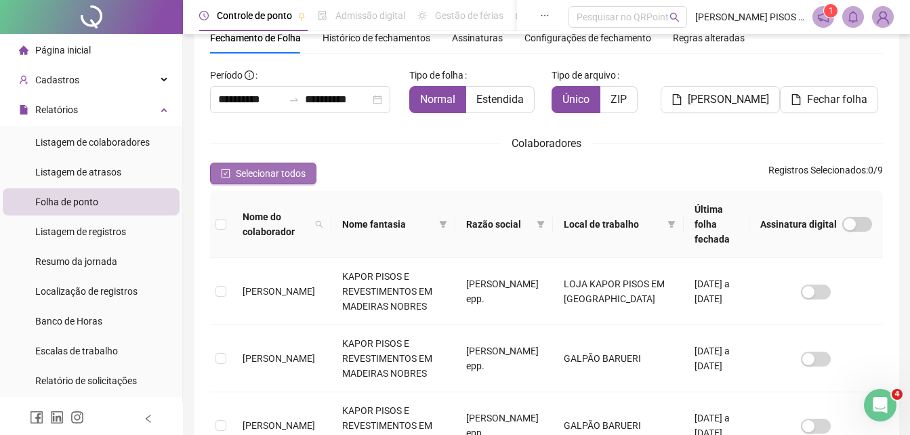
click at [279, 169] on span "Selecionar todos" at bounding box center [271, 173] width 70 height 15
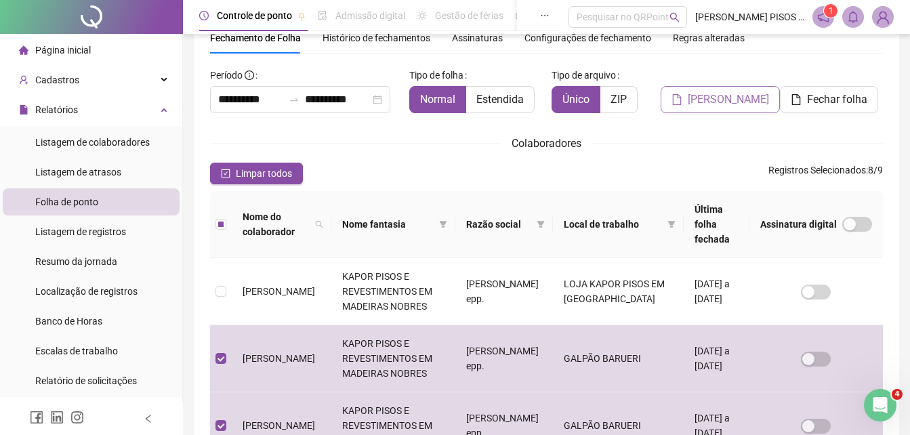
click at [706, 105] on span "[PERSON_NAME]" at bounding box center [728, 99] width 81 height 16
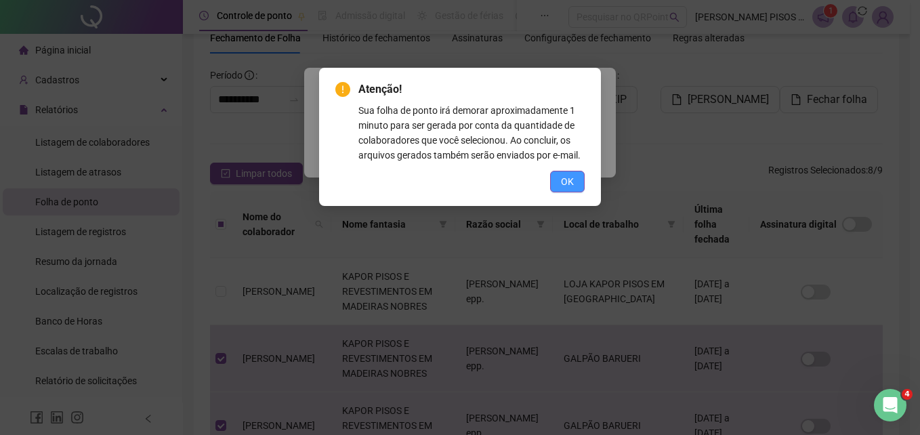
click at [550, 180] on button "OK" at bounding box center [567, 182] width 35 height 22
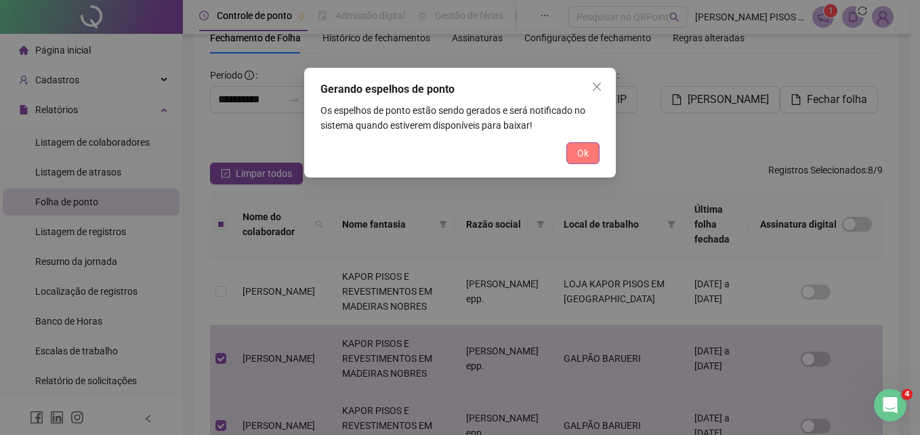
click at [593, 152] on button "Ok" at bounding box center [582, 153] width 33 height 22
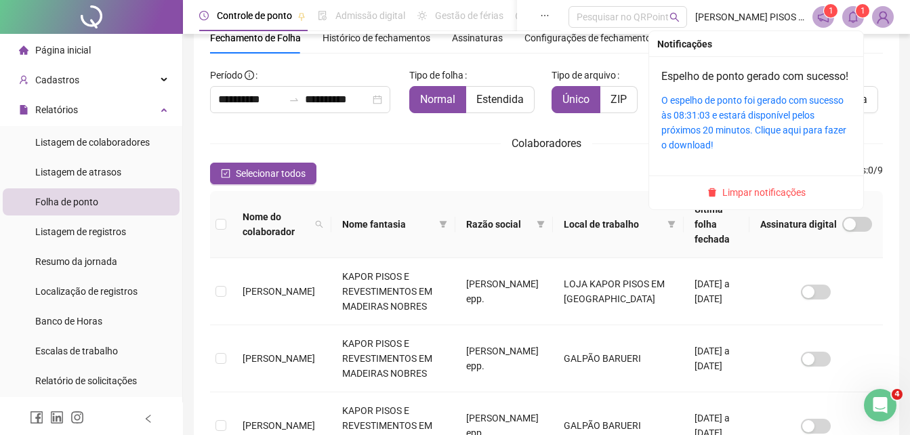
click at [858, 20] on icon "bell" at bounding box center [853, 17] width 12 height 12
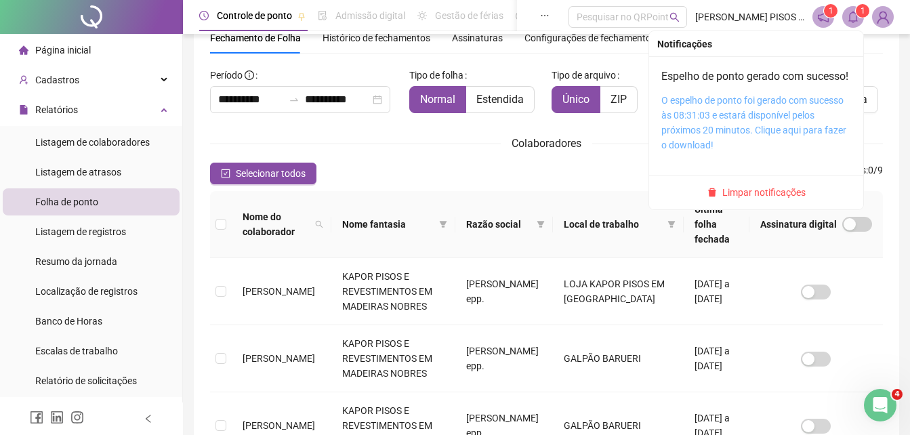
click at [698, 134] on link "O espelho de ponto foi gerado com sucesso às 08:31:03 e estará disponível pelos…" at bounding box center [753, 123] width 185 height 56
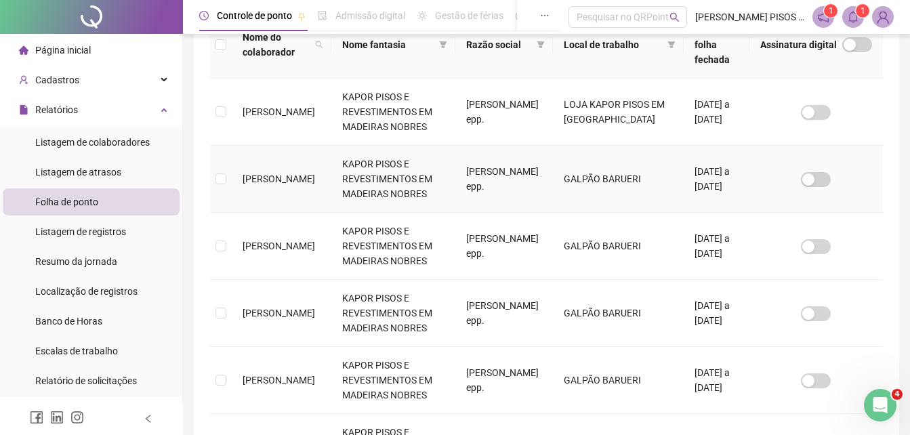
scroll to position [264, 0]
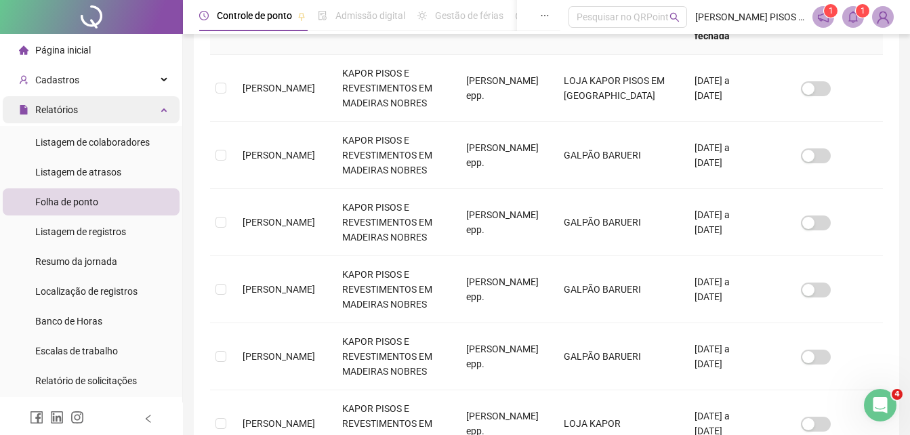
click at [150, 109] on div "Relatórios" at bounding box center [91, 109] width 177 height 27
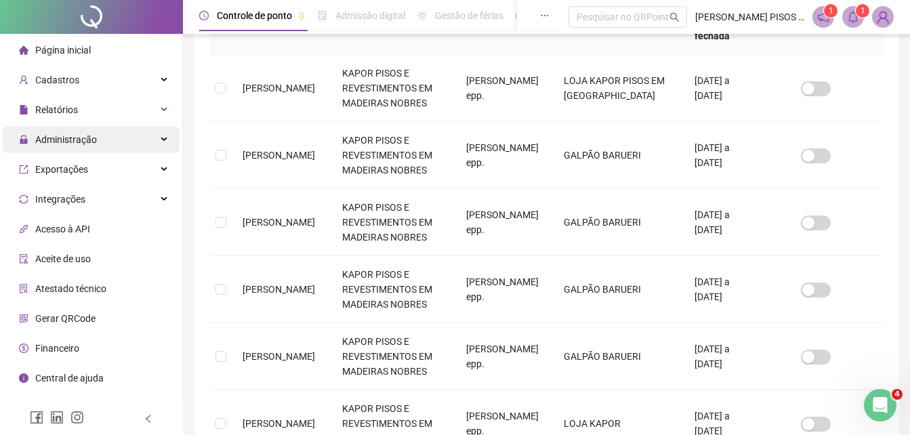
click at [112, 136] on div "Administração" at bounding box center [91, 139] width 177 height 27
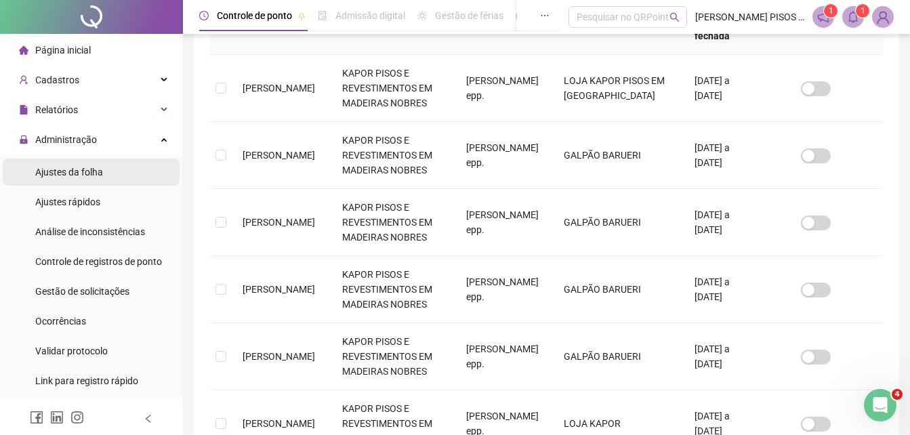
click at [104, 176] on li "Ajustes da folha" at bounding box center [91, 172] width 177 height 27
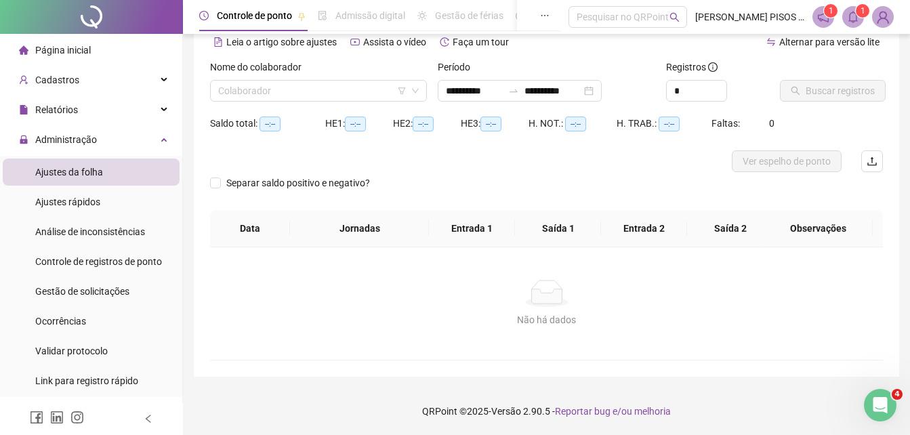
scroll to position [65, 0]
type input "**********"
click at [416, 93] on icon "down" at bounding box center [415, 91] width 8 height 8
click at [356, 91] on input "search" at bounding box center [312, 91] width 188 height 20
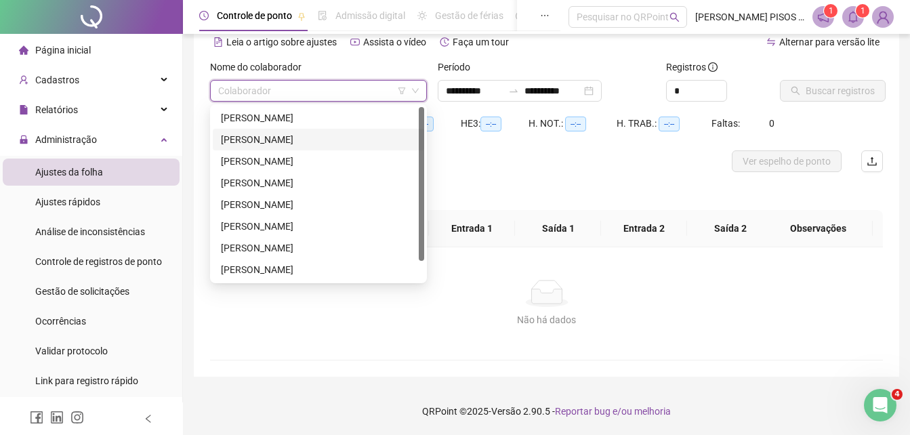
click at [249, 137] on div "[PERSON_NAME]" at bounding box center [318, 139] width 195 height 15
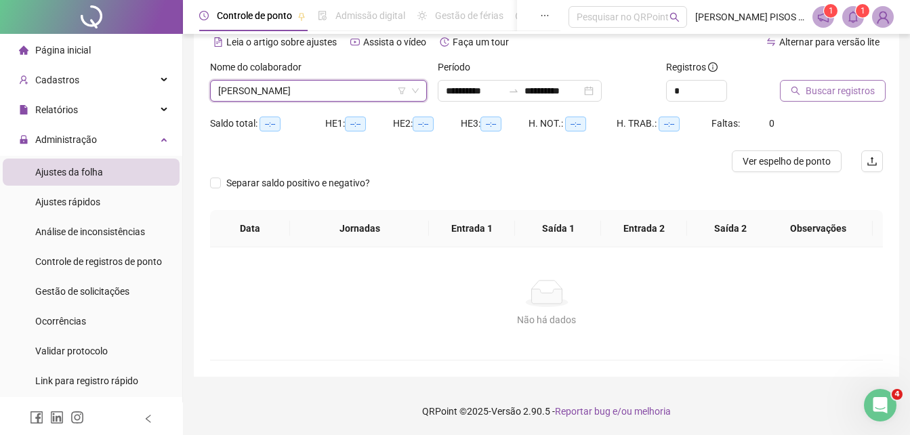
click at [833, 92] on span "Buscar registros" at bounding box center [839, 90] width 69 height 15
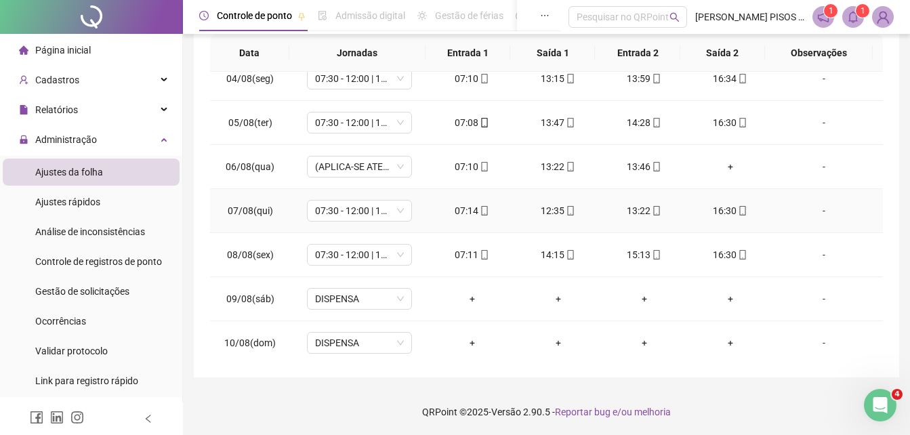
scroll to position [135, 0]
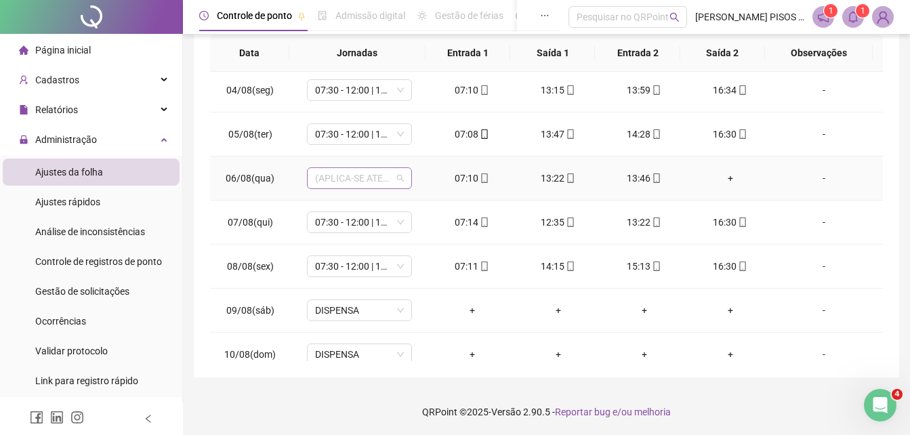
click at [390, 173] on span "(APLICA-SE ATESTADO)" at bounding box center [359, 178] width 89 height 20
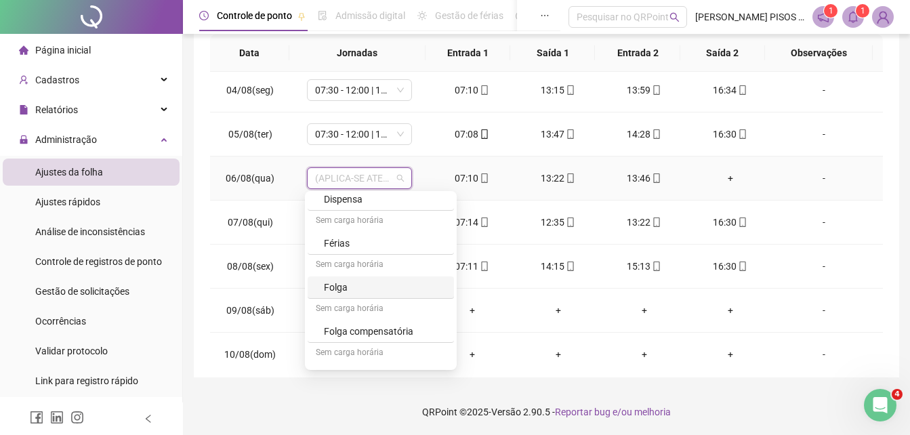
scroll to position [311, 0]
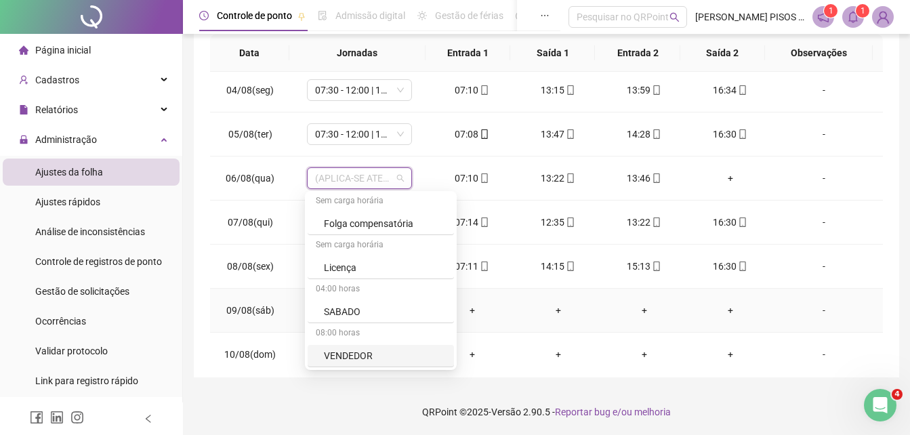
click at [758, 322] on td "+" at bounding box center [730, 311] width 86 height 44
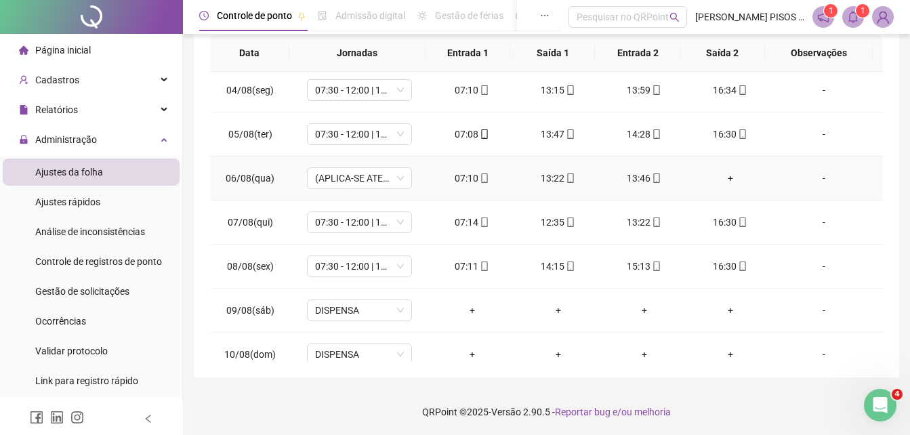
click at [810, 188] on td "-" at bounding box center [828, 178] width 110 height 44
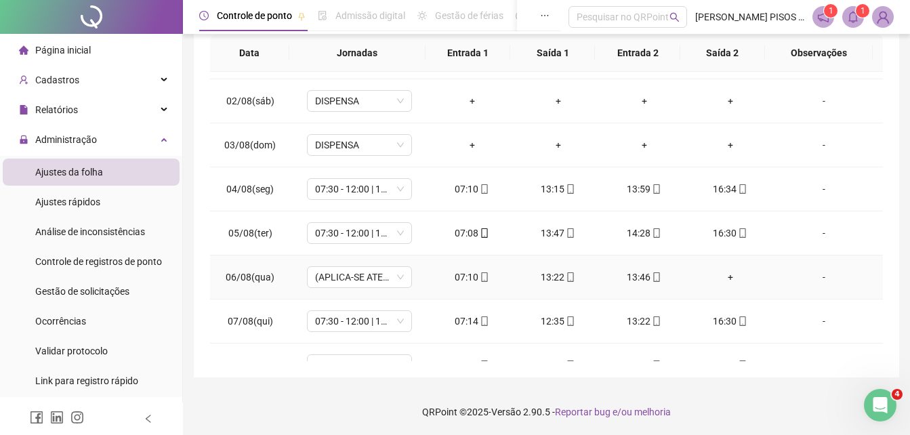
scroll to position [0, 0]
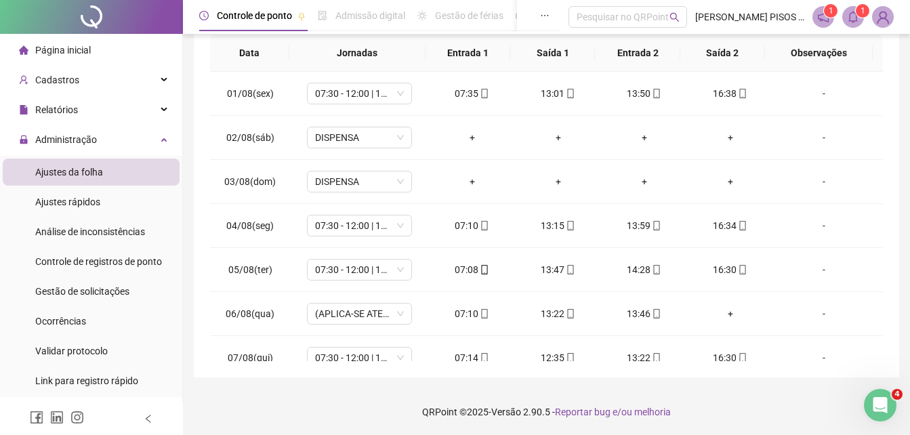
click at [819, 54] on span "Observações" at bounding box center [819, 52] width 86 height 15
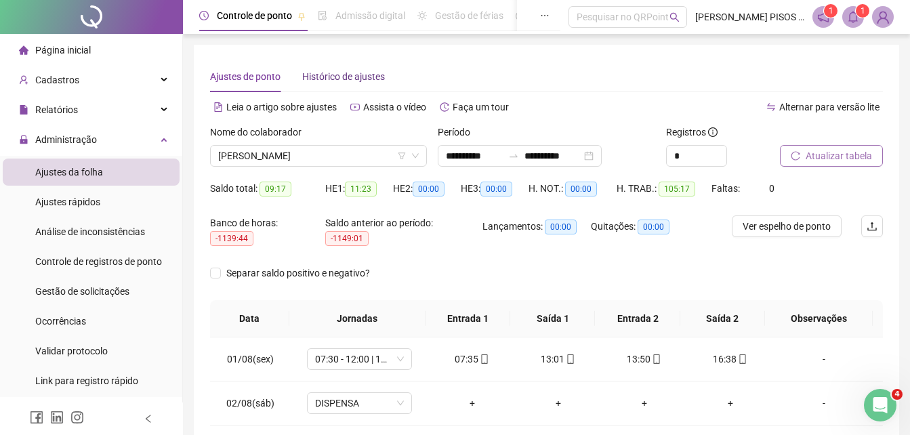
click at [329, 75] on span "Histórico de ajustes" at bounding box center [343, 76] width 83 height 11
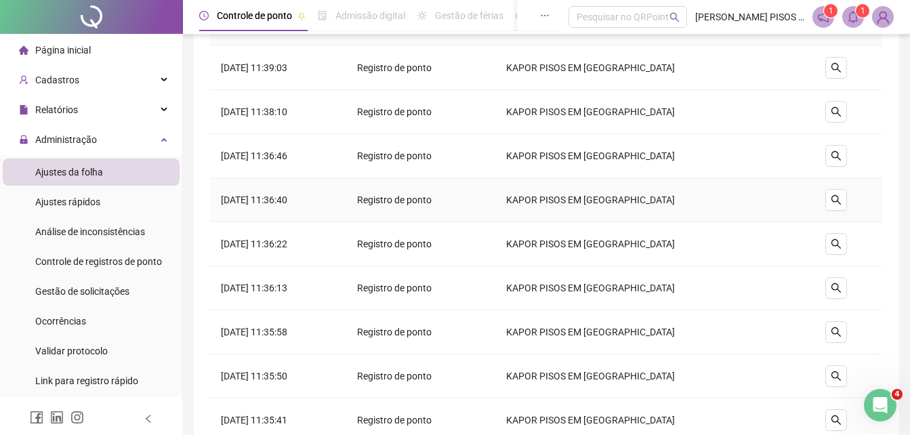
scroll to position [264, 0]
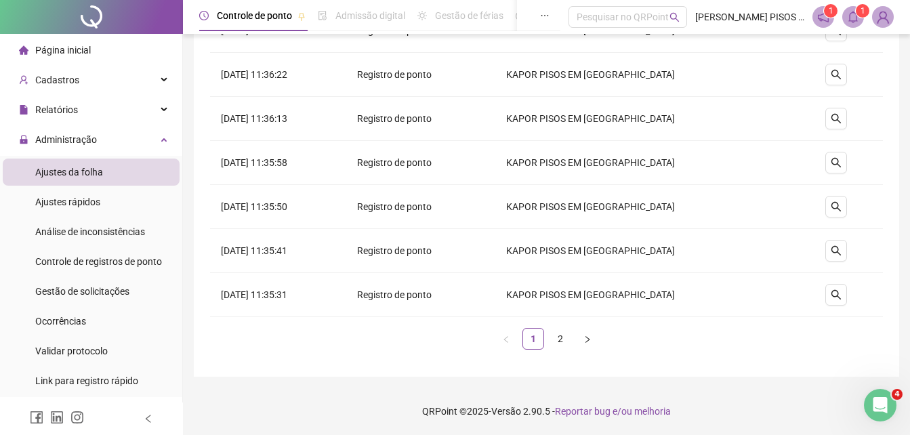
click at [564, 326] on div "Data/Hora Operação Responsável Detalhes [DATE] 11:39:03 Registro de ponto KAPOR…" at bounding box center [546, 94] width 673 height 510
click at [558, 332] on link "2" at bounding box center [560, 339] width 20 height 20
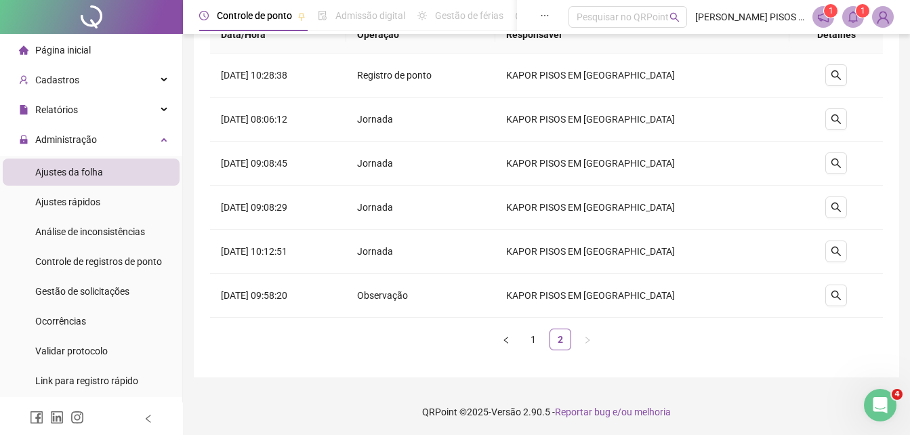
scroll to position [87, 0]
click at [539, 336] on link "1" at bounding box center [533, 339] width 20 height 20
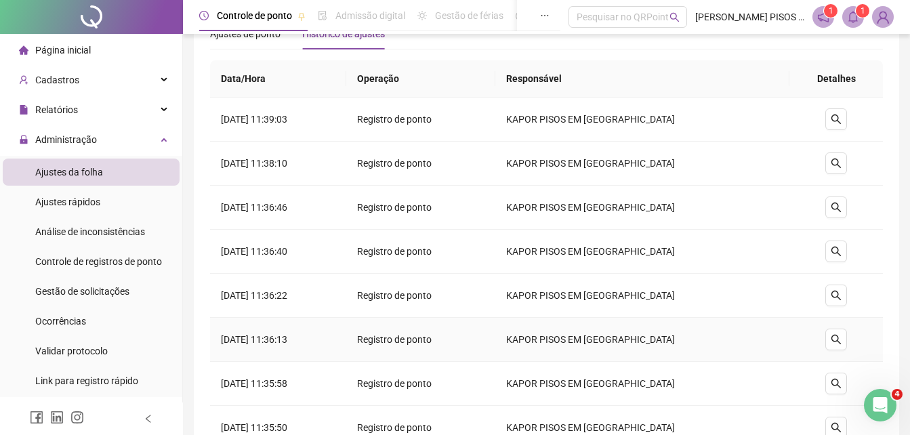
scroll to position [0, 0]
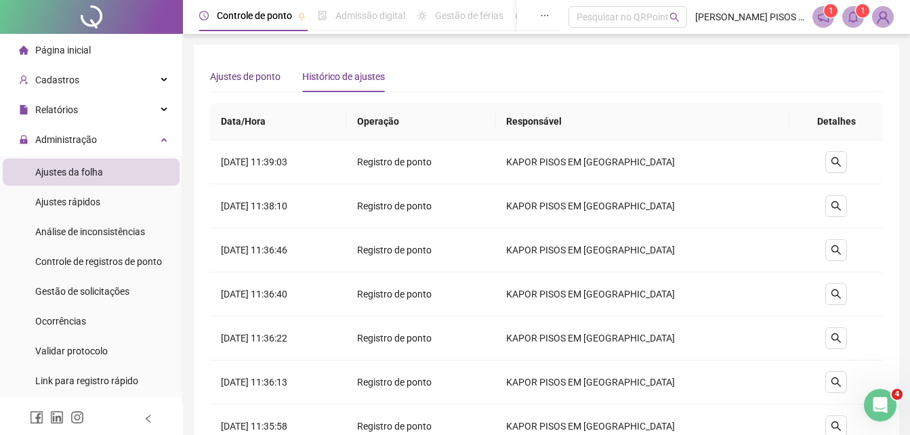
click at [244, 75] on span "Ajustes de ponto" at bounding box center [245, 76] width 70 height 11
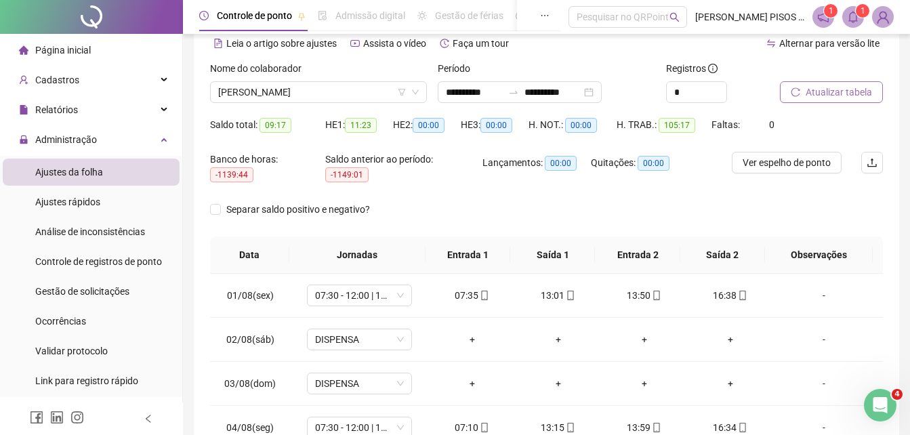
scroll to position [266, 0]
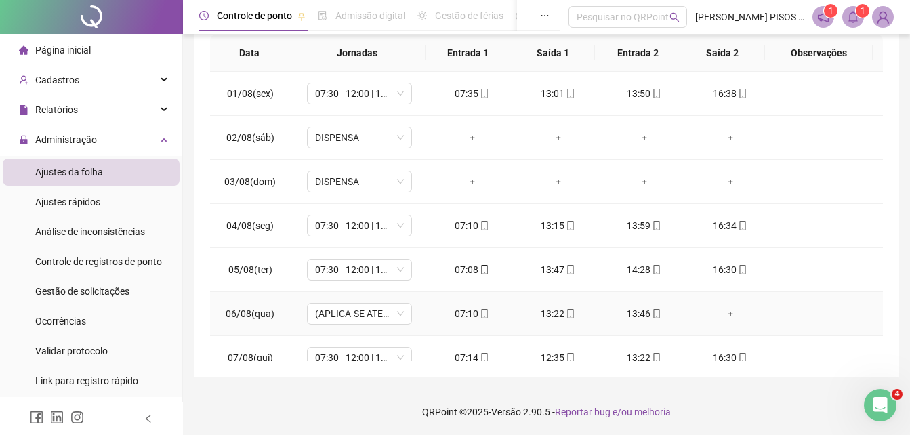
click at [728, 306] on div "+" at bounding box center [730, 313] width 64 height 15
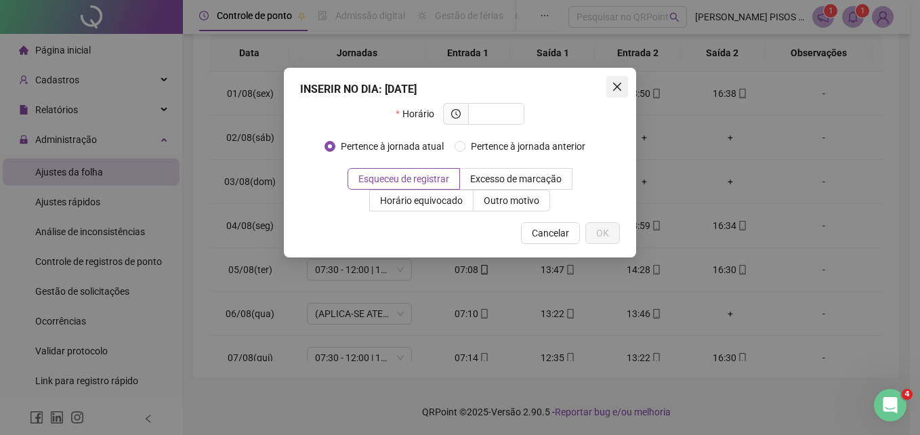
click at [617, 86] on icon "close" at bounding box center [617, 87] width 8 height 8
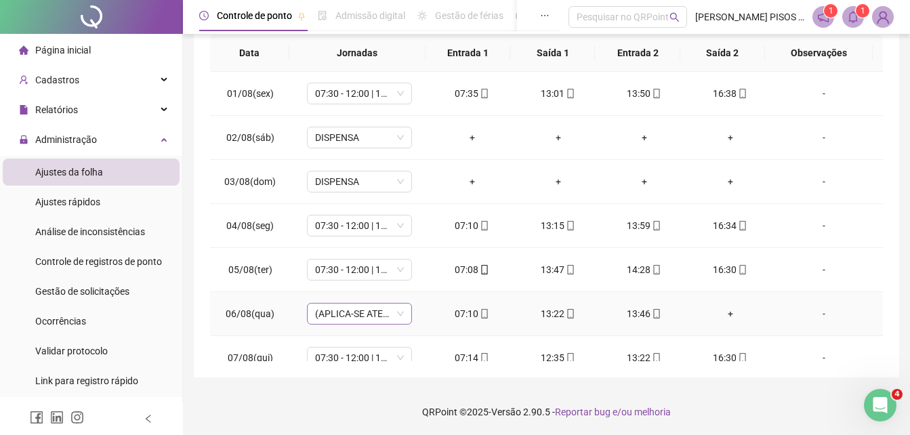
click at [357, 314] on span "(APLICA-SE ATESTADO)" at bounding box center [359, 313] width 89 height 20
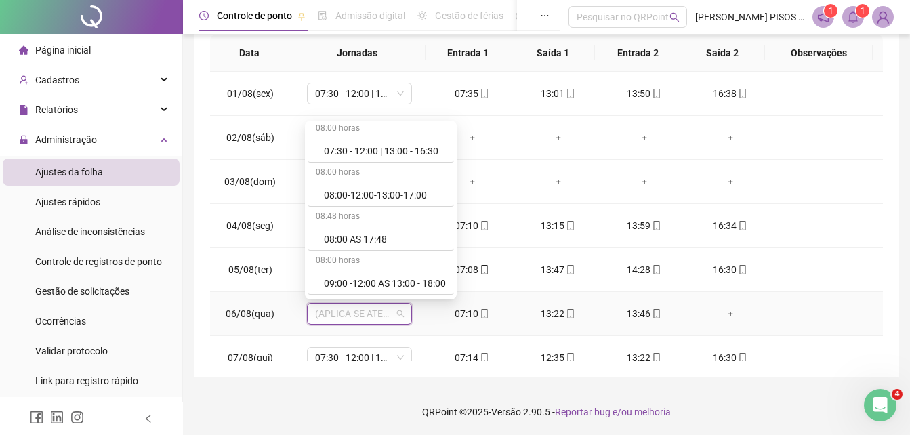
scroll to position [0, 0]
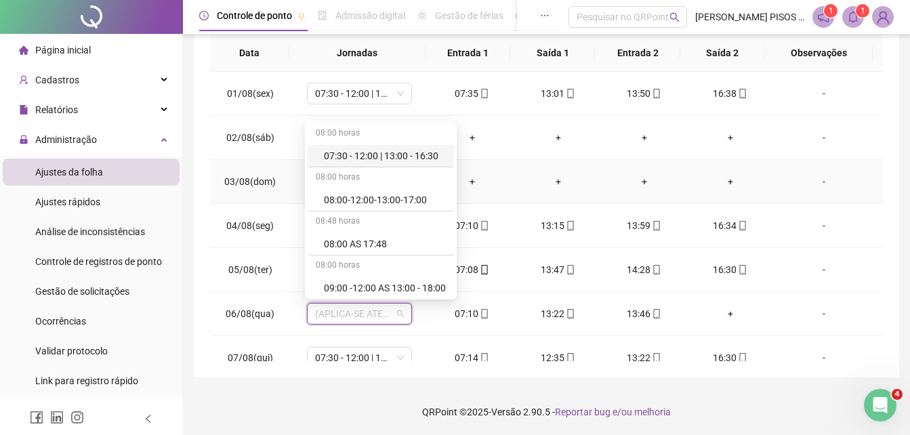
click at [591, 186] on td "+" at bounding box center [558, 182] width 86 height 44
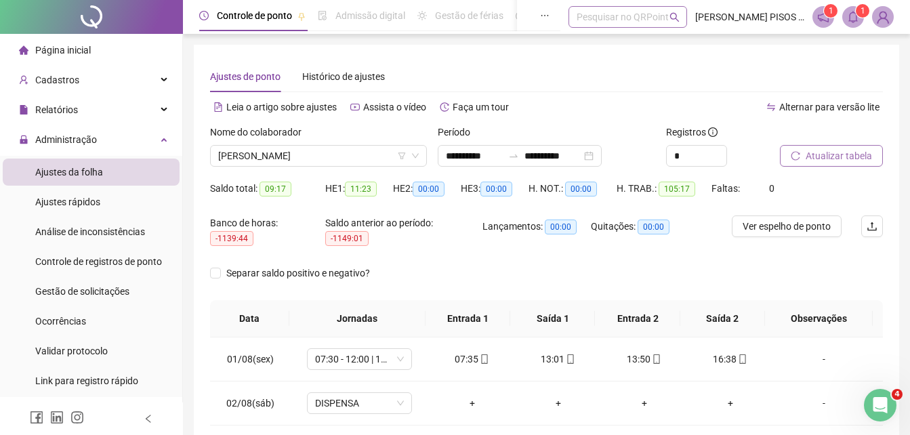
click at [592, 17] on div "Pesquisar no QRPoint" at bounding box center [627, 17] width 119 height 22
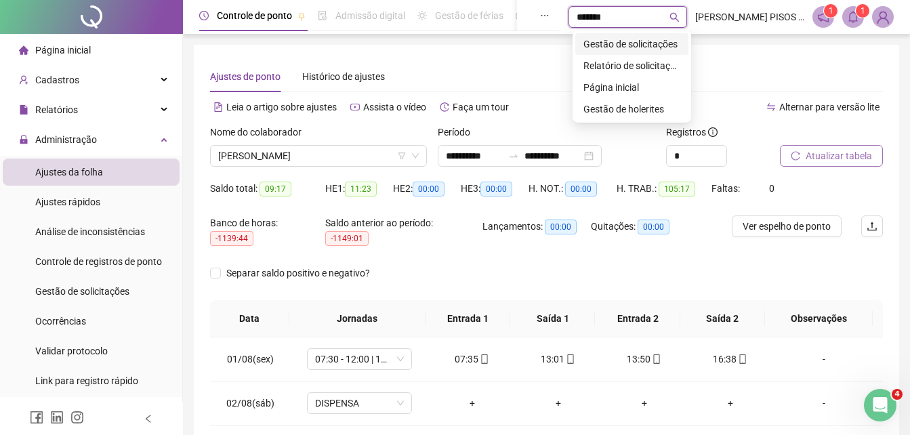
type input "********"
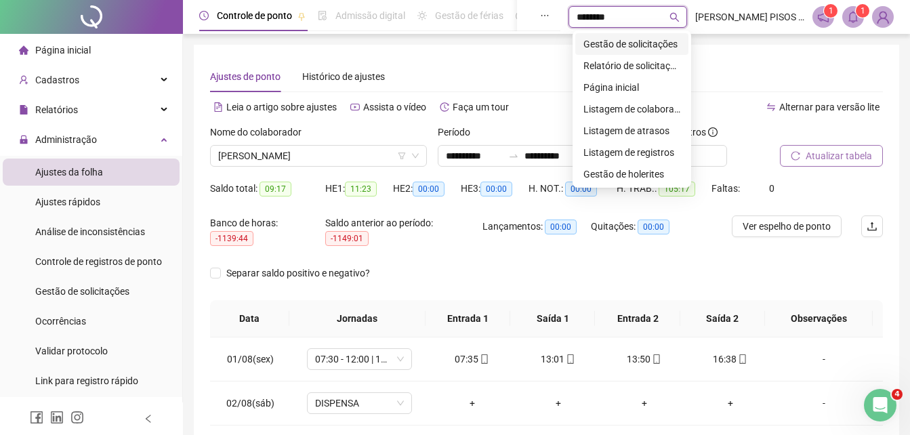
click at [604, 39] on div "Gestão de solicitações" at bounding box center [631, 44] width 97 height 15
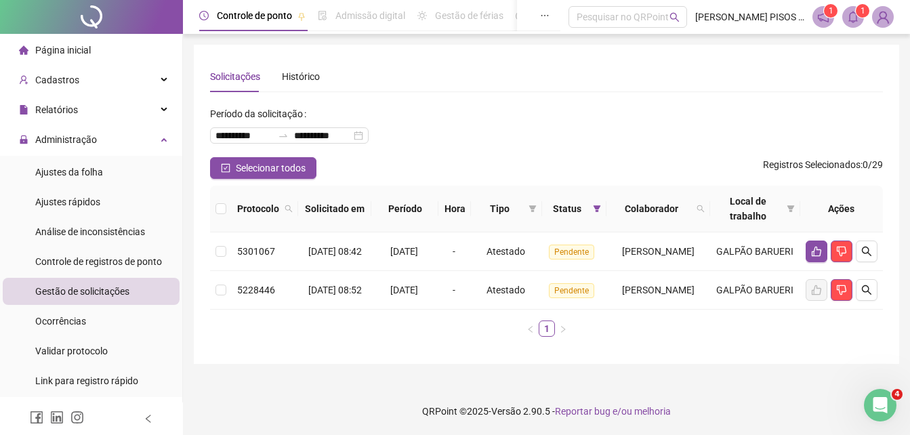
click at [348, 211] on th "Solicitado em" at bounding box center [334, 209] width 73 height 47
click at [314, 83] on div "Histórico" at bounding box center [301, 76] width 38 height 15
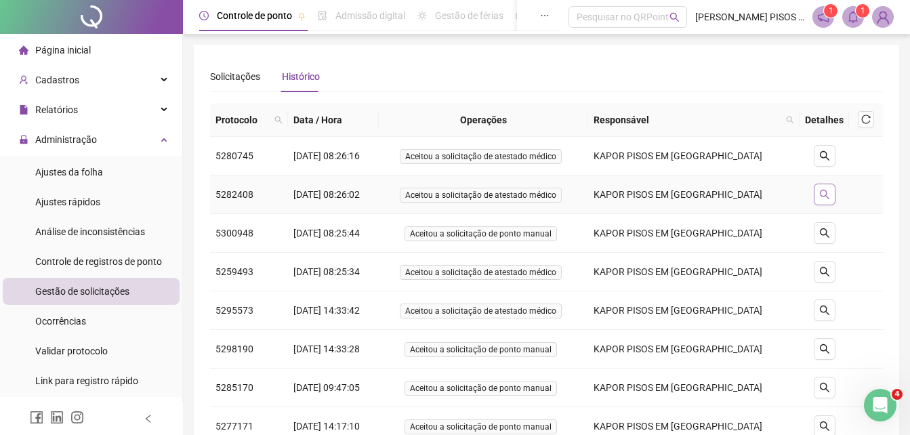
click at [824, 195] on icon "search" at bounding box center [824, 194] width 11 height 11
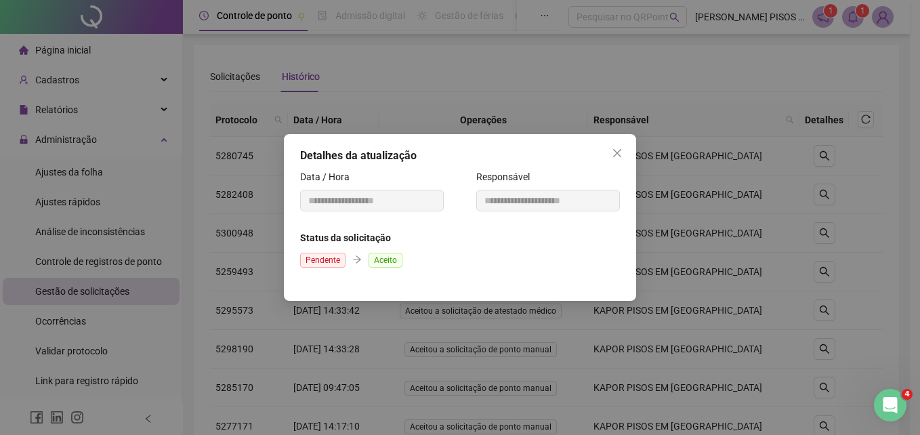
click at [379, 265] on span "Aceito" at bounding box center [386, 260] width 34 height 15
click at [320, 263] on span "Pendente" at bounding box center [322, 260] width 45 height 15
click at [364, 177] on div "Data / Hora" at bounding box center [372, 179] width 144 height 20
click at [361, 208] on div "**********" at bounding box center [460, 195] width 320 height 53
click at [623, 152] on span "Close" at bounding box center [617, 153] width 22 height 11
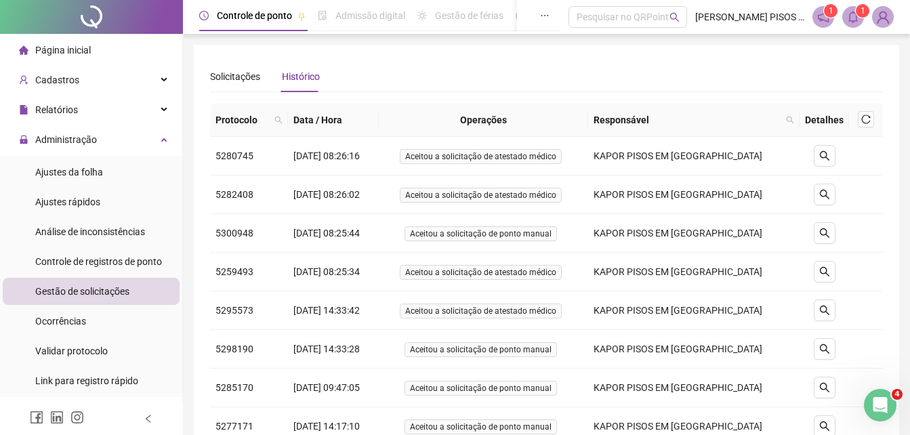
drag, startPoint x: 190, startPoint y: 117, endPoint x: 269, endPoint y: 121, distance: 78.7
click at [208, 121] on div "**********" at bounding box center [546, 317] width 727 height 635
click at [736, 222] on td "KAPOR PISOS EM [GEOGRAPHIC_DATA]" at bounding box center [693, 233] width 211 height 39
drag, startPoint x: 644, startPoint y: 240, endPoint x: 522, endPoint y: 221, distance: 122.7
click at [637, 240] on tr "5300948 [DATE] 08:25:44 Aceitou a solicitação de ponto manual KAPOR PISOS EM [G…" at bounding box center [546, 233] width 673 height 39
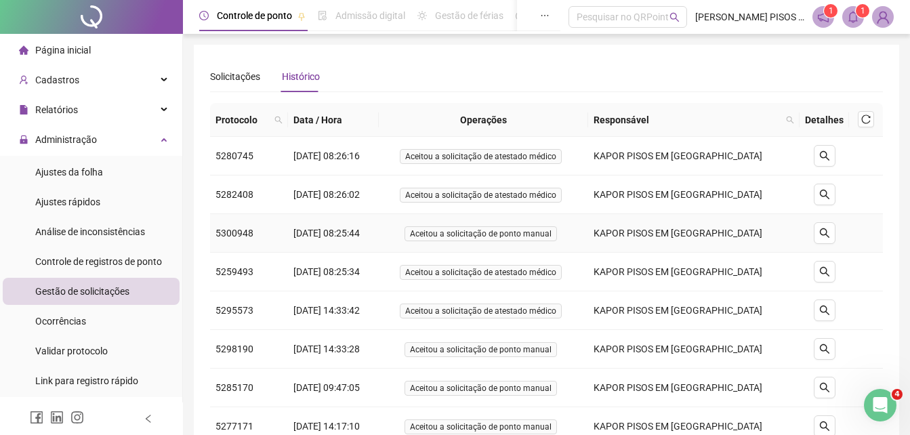
click at [462, 217] on td "Aceitou a solicitação de ponto manual" at bounding box center [483, 233] width 209 height 39
click at [461, 233] on span "Aceitou a solicitação de ponto manual" at bounding box center [480, 233] width 152 height 15
click at [319, 232] on td "[DATE] 08:25:44" at bounding box center [333, 233] width 91 height 39
drag, startPoint x: 319, startPoint y: 232, endPoint x: 264, endPoint y: 211, distance: 59.0
click at [260, 230] on td "5300948" at bounding box center [249, 233] width 78 height 39
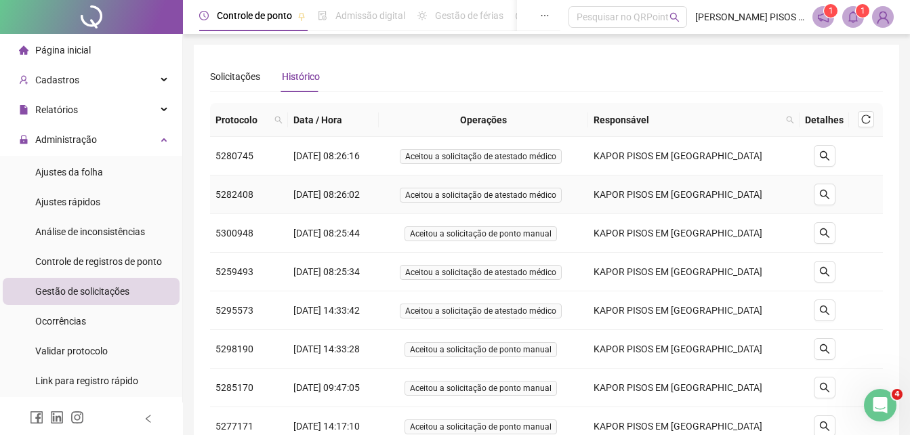
click at [266, 198] on td "5282408" at bounding box center [249, 194] width 78 height 39
click at [232, 192] on td "5282408" at bounding box center [249, 194] width 78 height 39
click at [612, 25] on div "Pesquisar no QRPoint" at bounding box center [627, 17] width 119 height 22
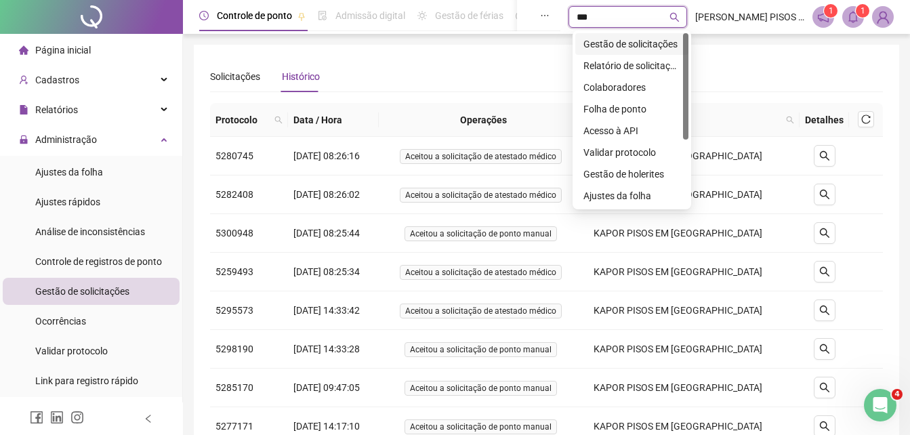
type input "****"
click at [656, 64] on div "Relatório de solicitações" at bounding box center [631, 65] width 97 height 15
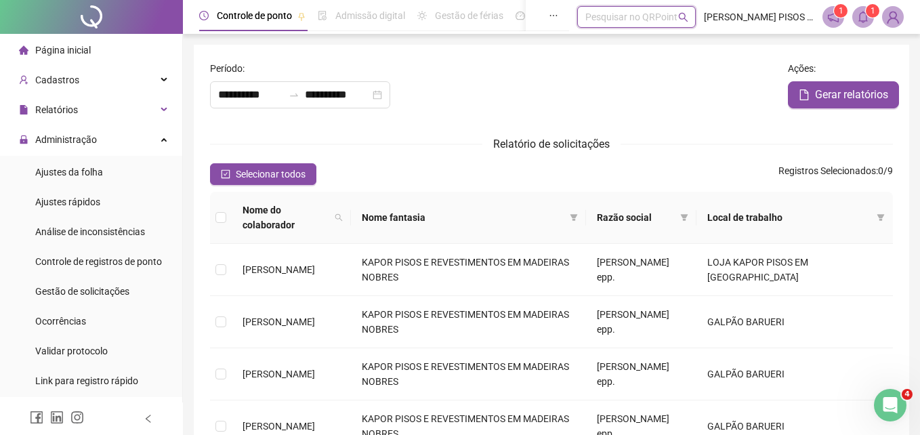
type input "**********"
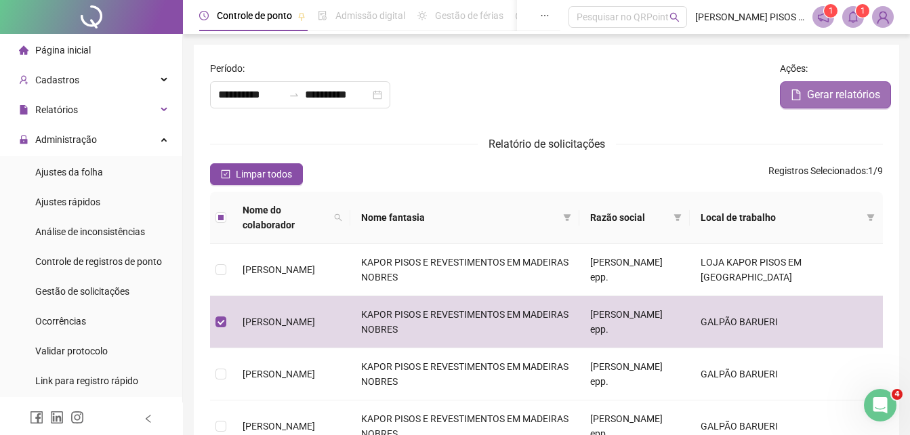
click at [840, 100] on span "Gerar relatórios" at bounding box center [843, 95] width 73 height 16
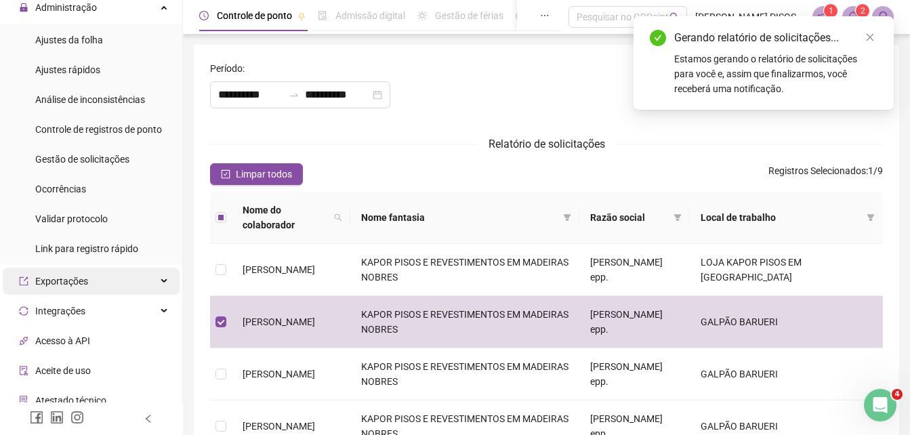
scroll to position [135, 0]
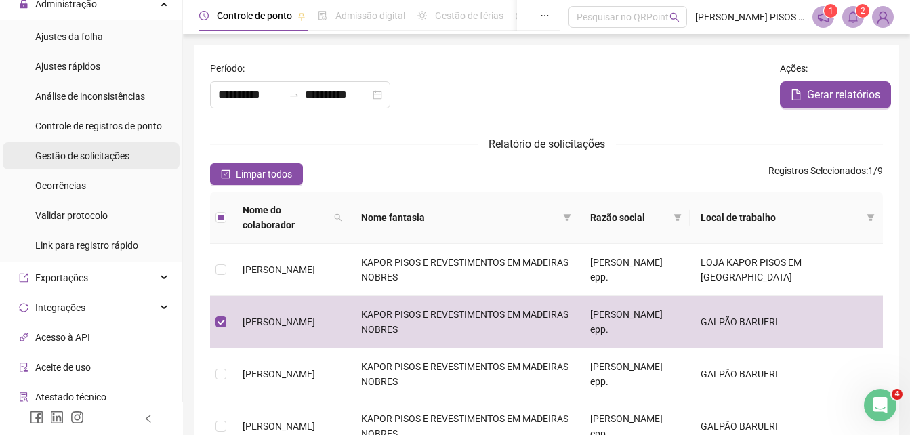
click at [96, 150] on span "Gestão de solicitações" at bounding box center [82, 155] width 94 height 11
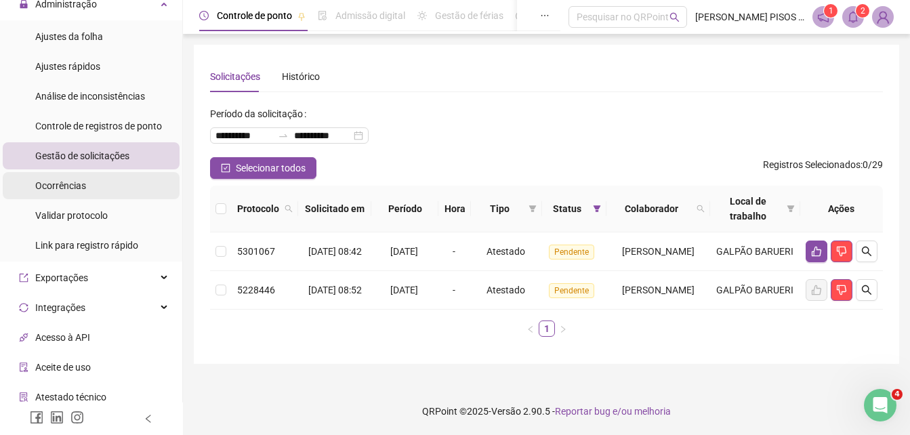
click at [102, 182] on li "Ocorrências" at bounding box center [91, 185] width 177 height 27
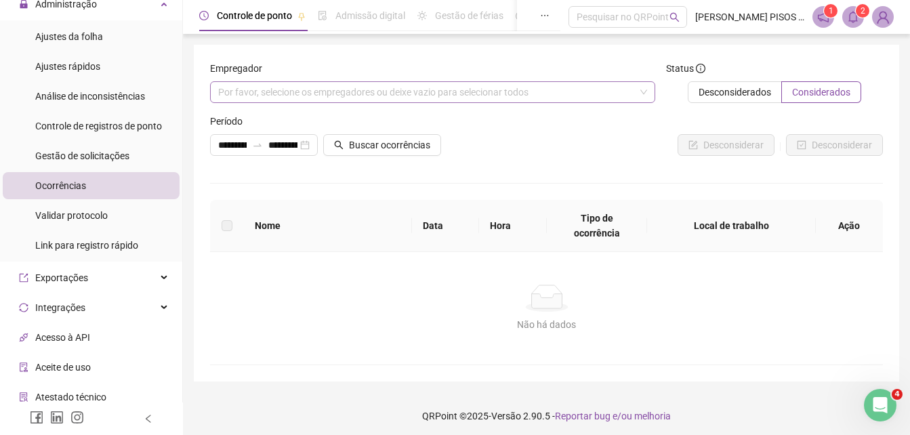
click at [530, 102] on div "Por favor, selecione os empregadores ou deixe vazio para selecionar todos" at bounding box center [432, 92] width 445 height 22
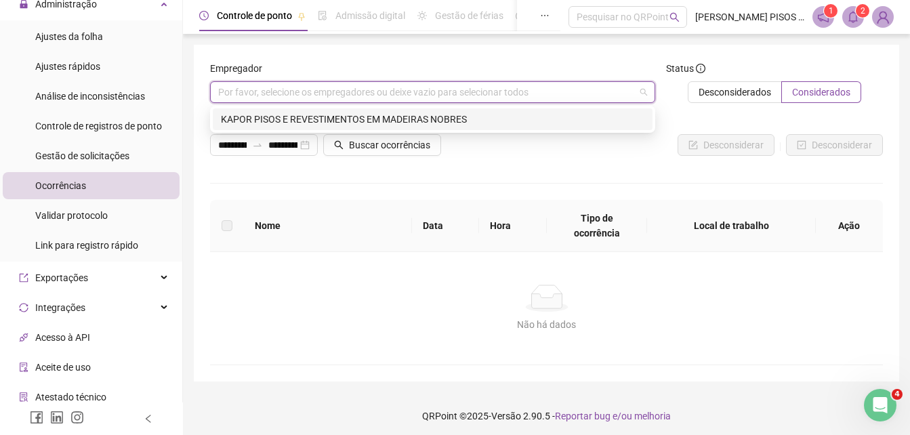
click at [528, 125] on div "KAPOR PISOS E REVESTIMENTOS EM MADEIRAS NOBRES" at bounding box center [432, 119] width 423 height 15
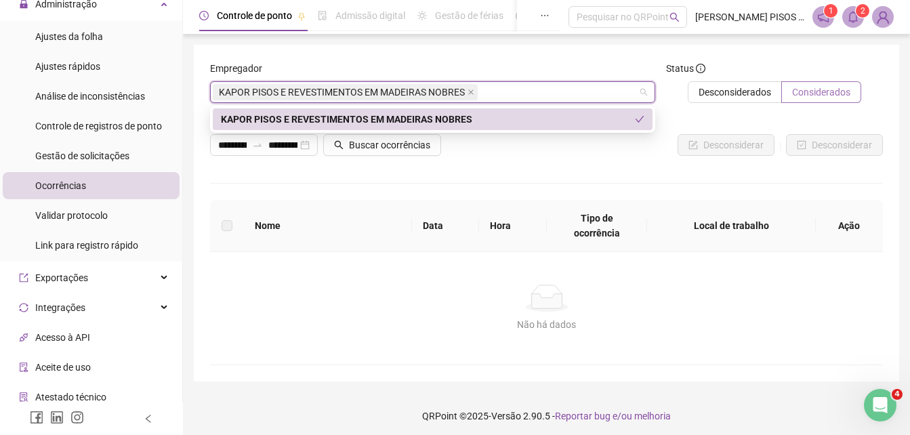
click at [818, 93] on span "Considerados" at bounding box center [821, 92] width 58 height 11
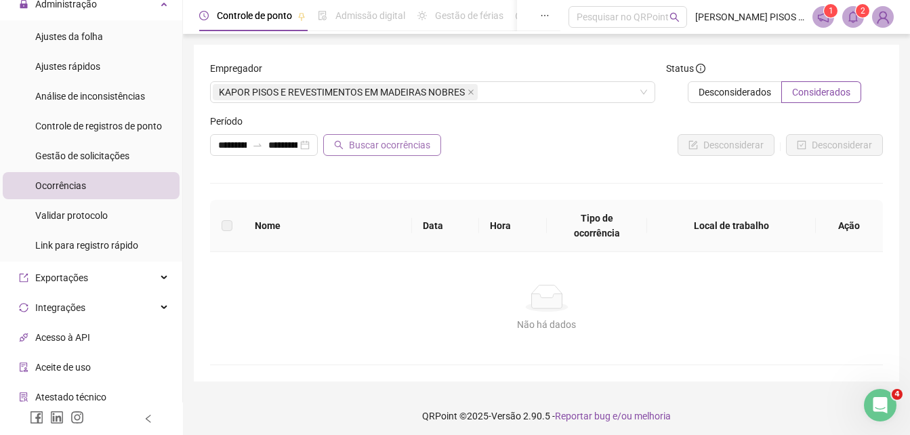
click at [366, 141] on span "Buscar ocorrências" at bounding box center [389, 145] width 81 height 15
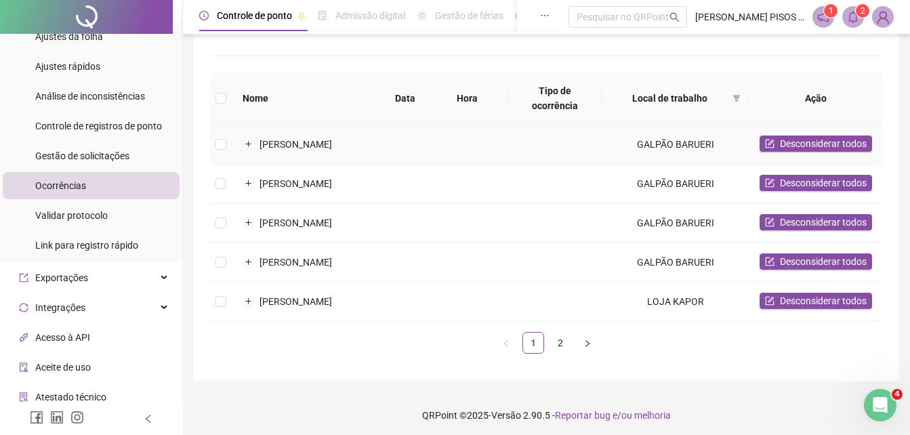
scroll to position [135, 0]
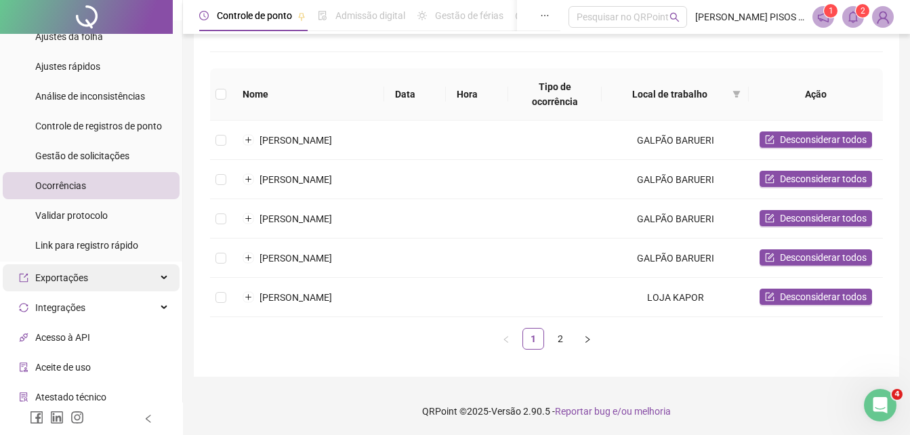
click at [96, 280] on div "Exportações" at bounding box center [91, 277] width 177 height 27
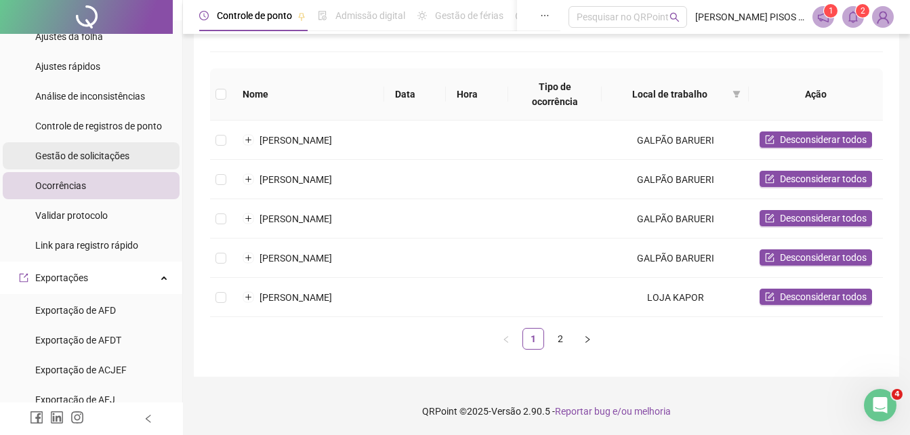
click at [121, 150] on span "Gestão de solicitações" at bounding box center [82, 155] width 94 height 11
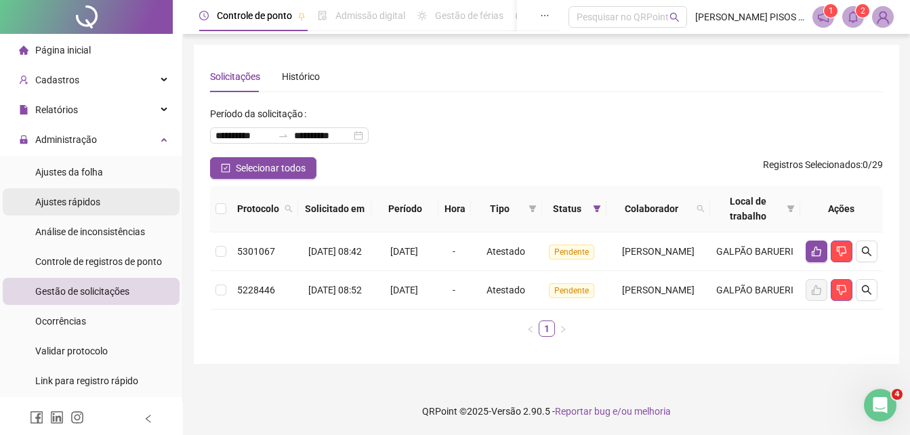
drag, startPoint x: 93, startPoint y: 191, endPoint x: 118, endPoint y: 190, distance: 24.4
click at [93, 191] on div "Ajustes rápidos" at bounding box center [67, 201] width 65 height 27
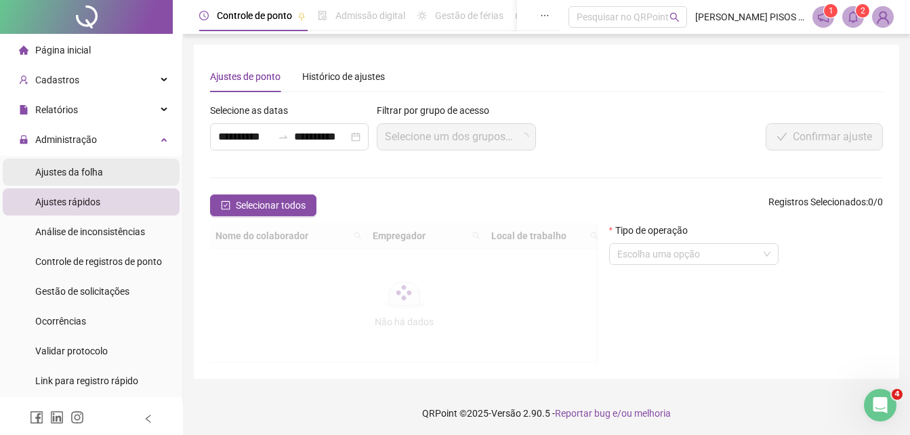
click at [111, 177] on li "Ajustes da folha" at bounding box center [91, 172] width 177 height 27
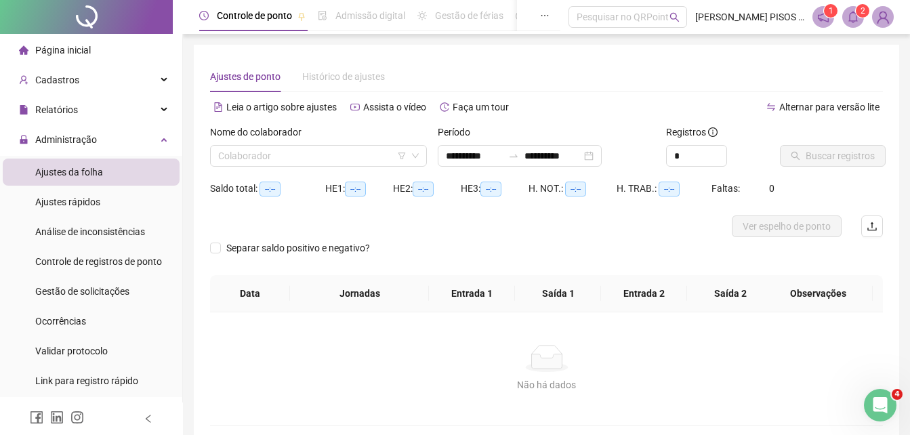
type input "**********"
click at [361, 153] on input "search" at bounding box center [312, 156] width 188 height 20
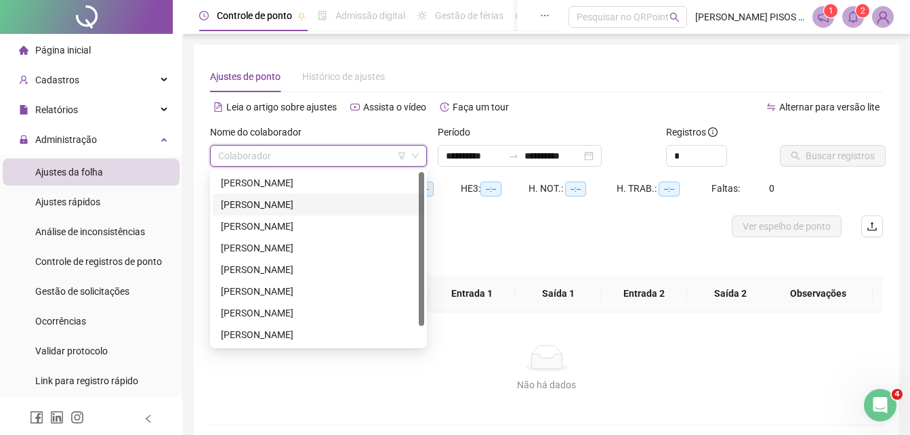
click at [268, 202] on div "[PERSON_NAME]" at bounding box center [318, 204] width 195 height 15
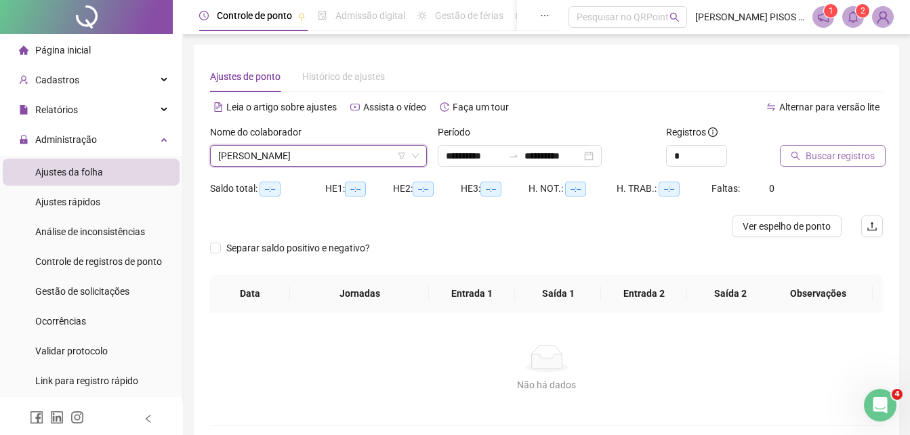
click at [826, 161] on span "Buscar registros" at bounding box center [839, 155] width 69 height 15
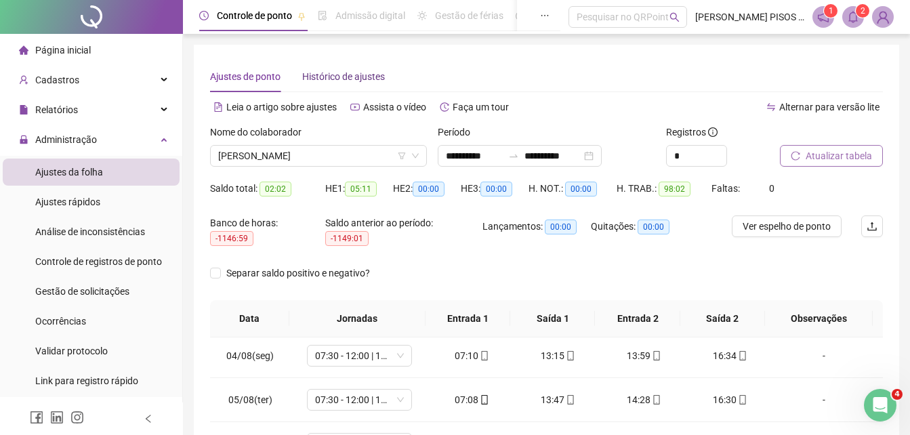
click at [326, 78] on span "Histórico de ajustes" at bounding box center [343, 76] width 83 height 11
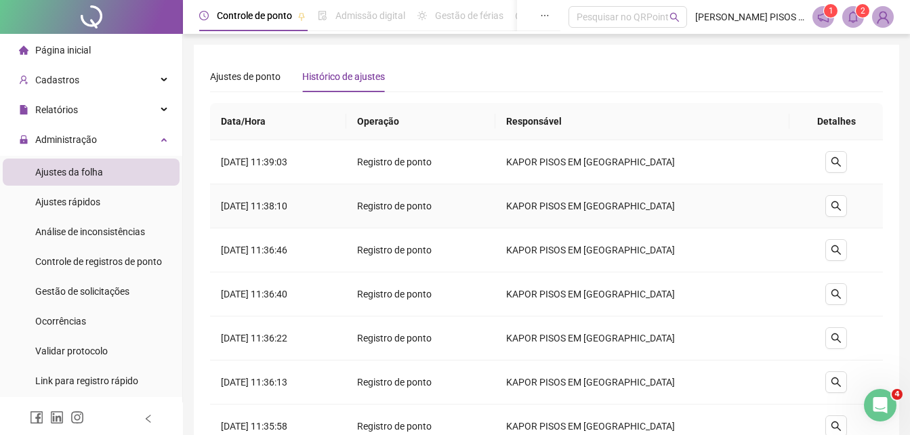
scroll to position [68, 0]
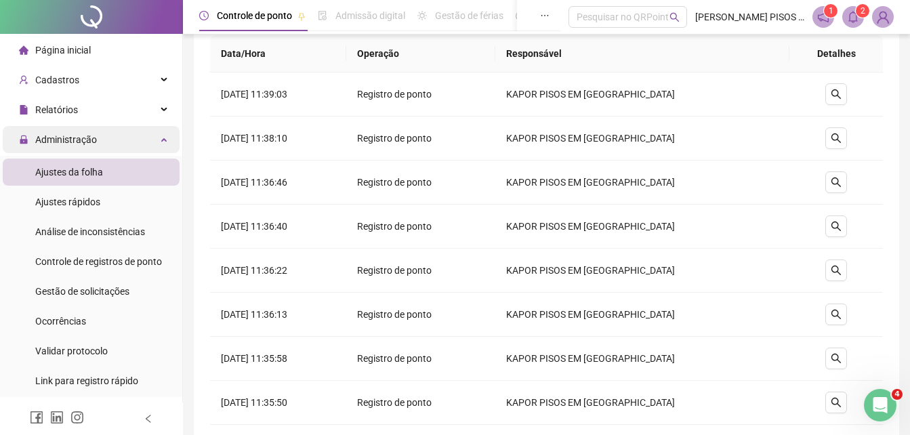
click at [71, 131] on span "Administração" at bounding box center [58, 139] width 78 height 27
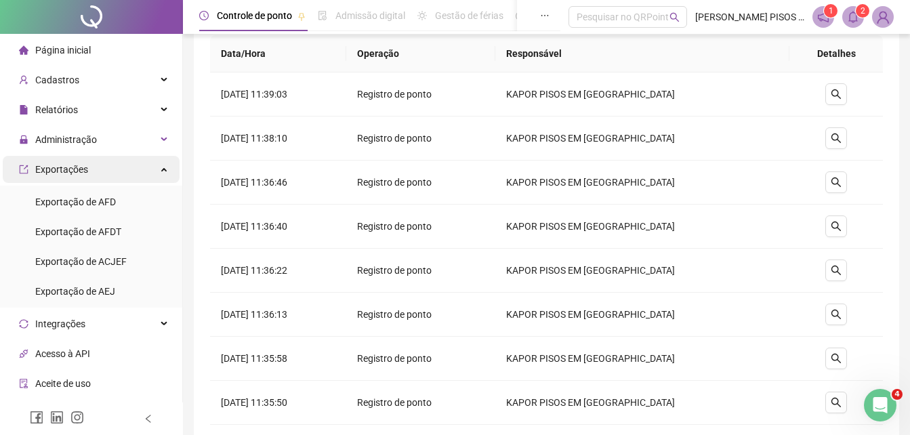
click at [157, 166] on div "Exportações" at bounding box center [91, 169] width 177 height 27
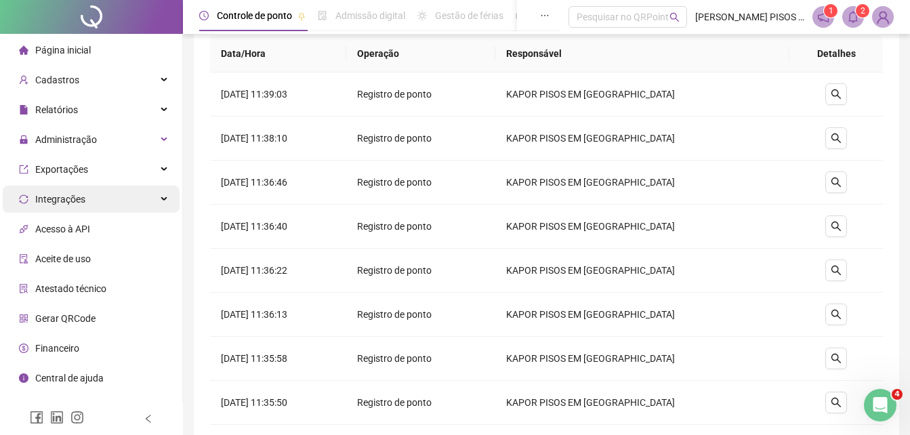
click at [162, 199] on icon at bounding box center [165, 199] width 7 height 0
click at [146, 198] on div "Integrações" at bounding box center [91, 199] width 177 height 27
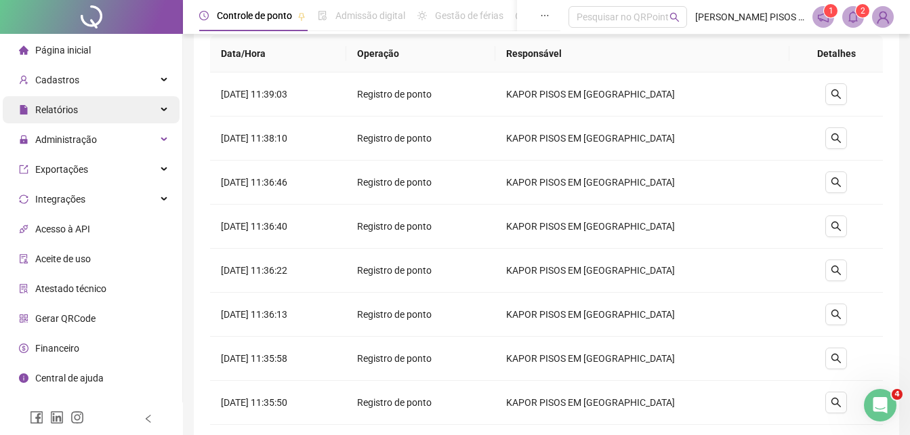
click at [97, 105] on div "Relatórios" at bounding box center [91, 109] width 177 height 27
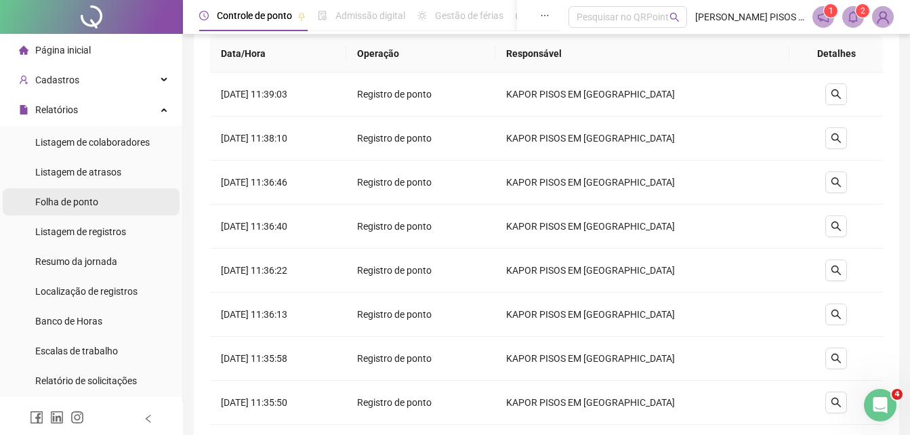
click at [114, 200] on li "Folha de ponto" at bounding box center [91, 201] width 177 height 27
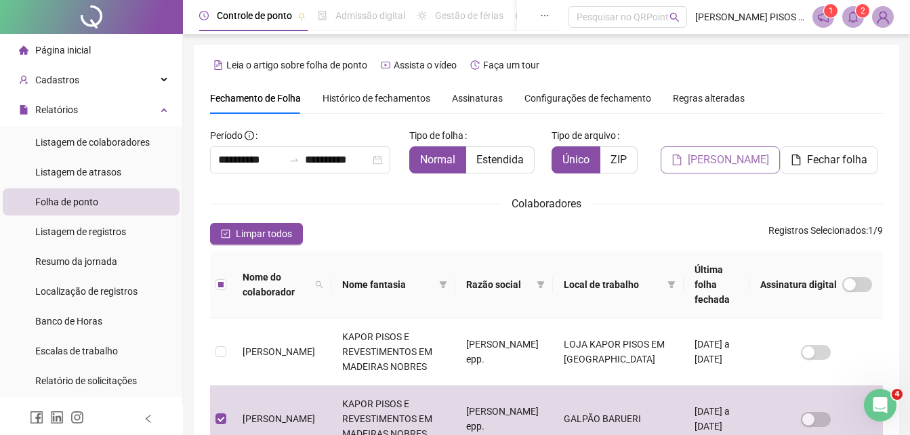
click at [747, 163] on span "[PERSON_NAME]" at bounding box center [728, 160] width 81 height 16
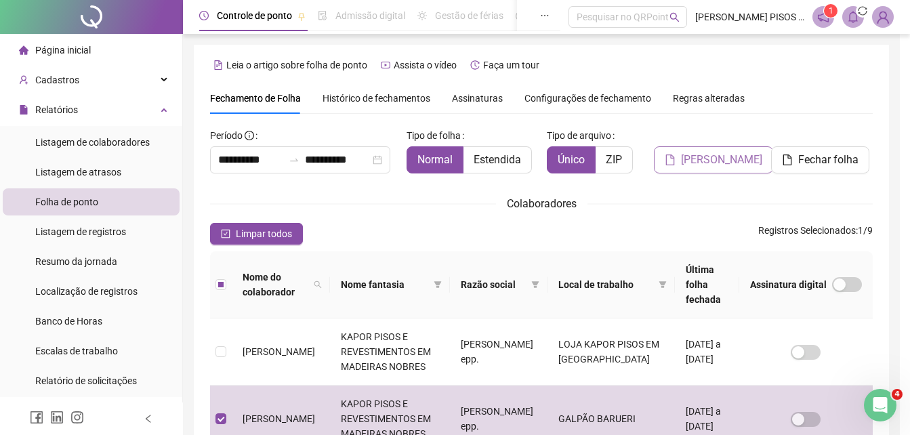
scroll to position [60, 0]
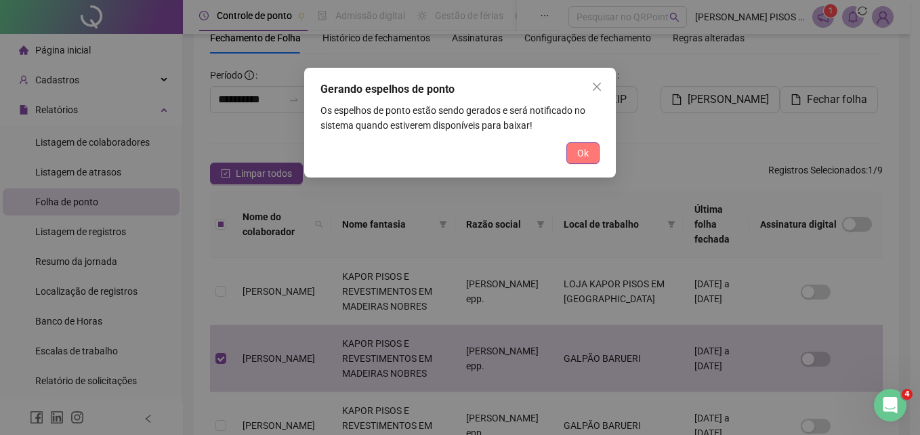
click at [578, 152] on span "Ok" at bounding box center [583, 153] width 12 height 15
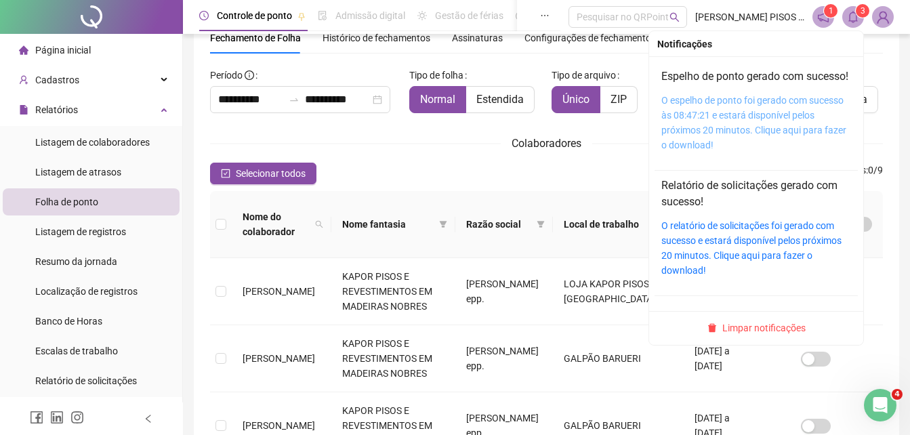
click at [696, 136] on link "O espelho de ponto foi gerado com sucesso às 08:47:21 e estará disponível pelos…" at bounding box center [753, 123] width 185 height 56
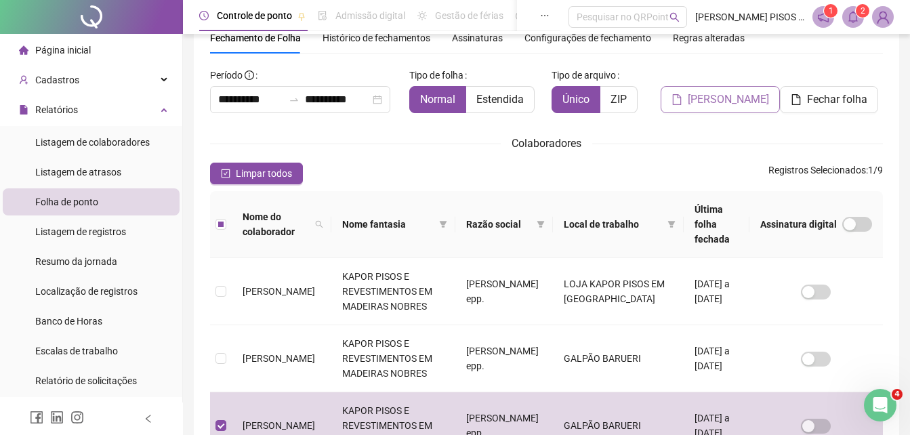
click at [716, 98] on span "[PERSON_NAME]" at bounding box center [728, 99] width 81 height 16
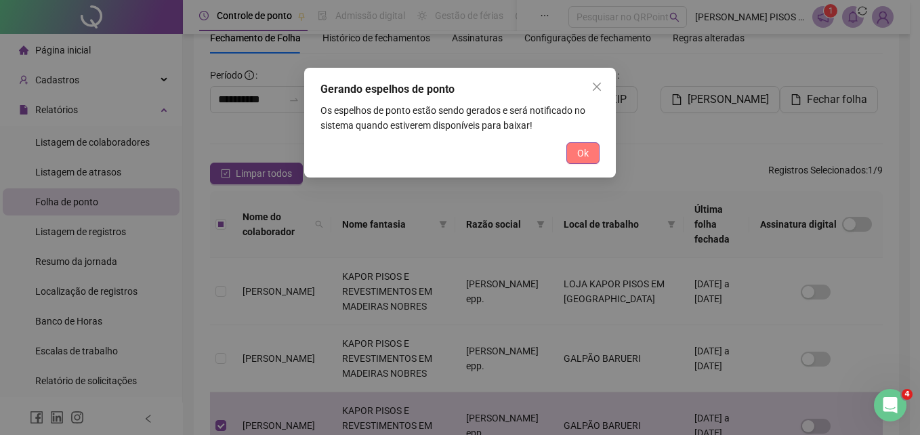
click at [575, 156] on button "Ok" at bounding box center [582, 153] width 33 height 22
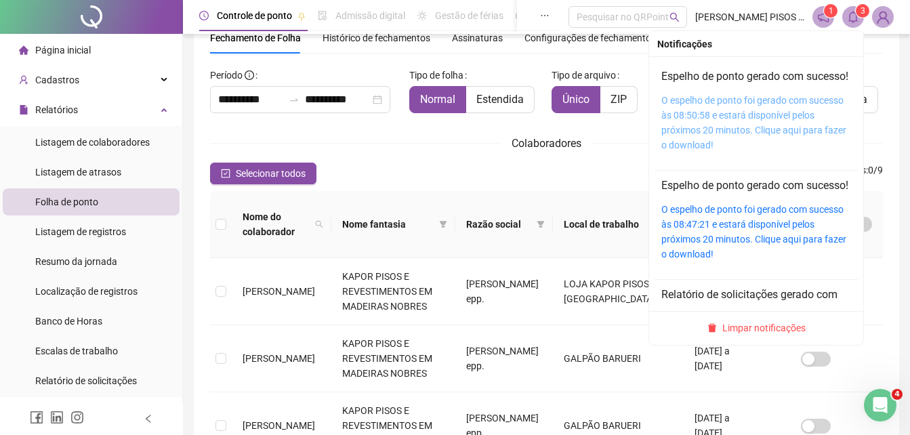
click at [701, 137] on link "O espelho de ponto foi gerado com sucesso às 08:50:58 e estará disponível pelos…" at bounding box center [753, 123] width 185 height 56
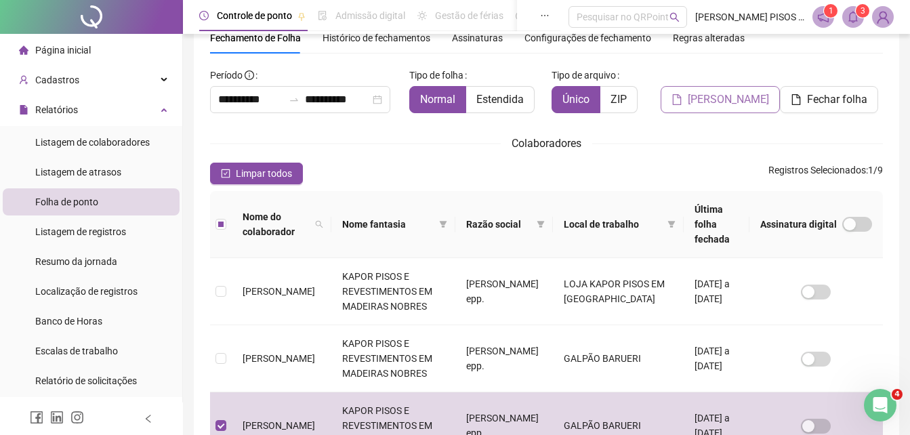
click at [715, 96] on span "[PERSON_NAME]" at bounding box center [728, 99] width 81 height 16
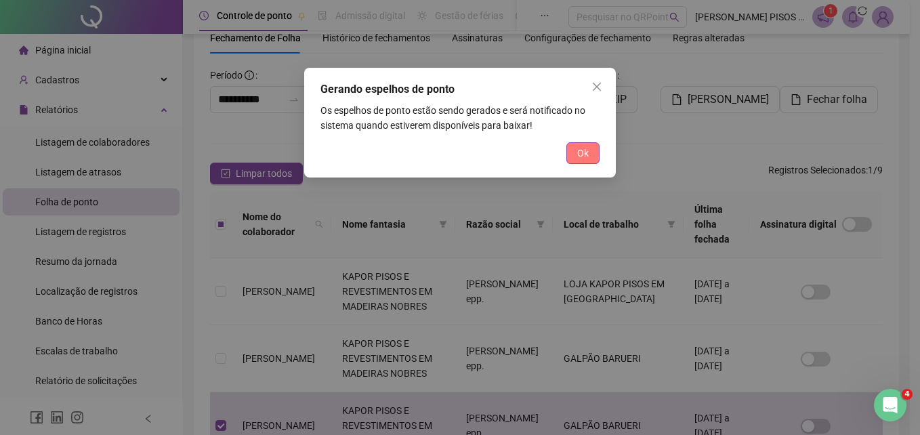
click at [573, 149] on button "Ok" at bounding box center [582, 153] width 33 height 22
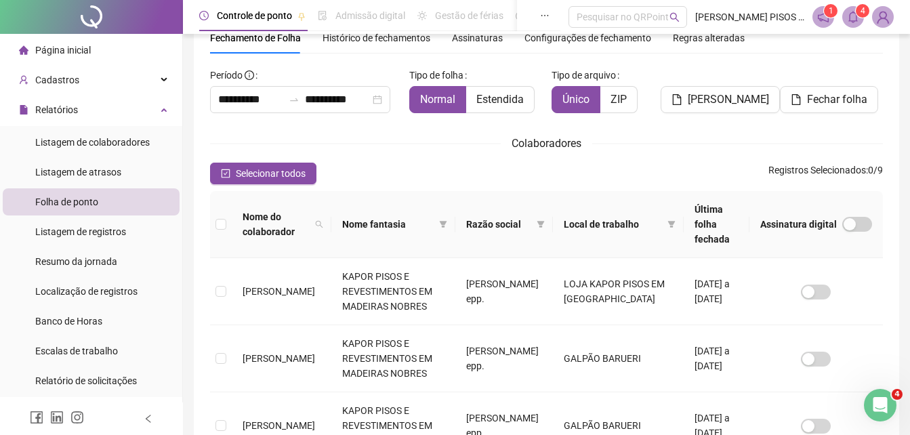
click at [854, 24] on span at bounding box center [853, 17] width 22 height 22
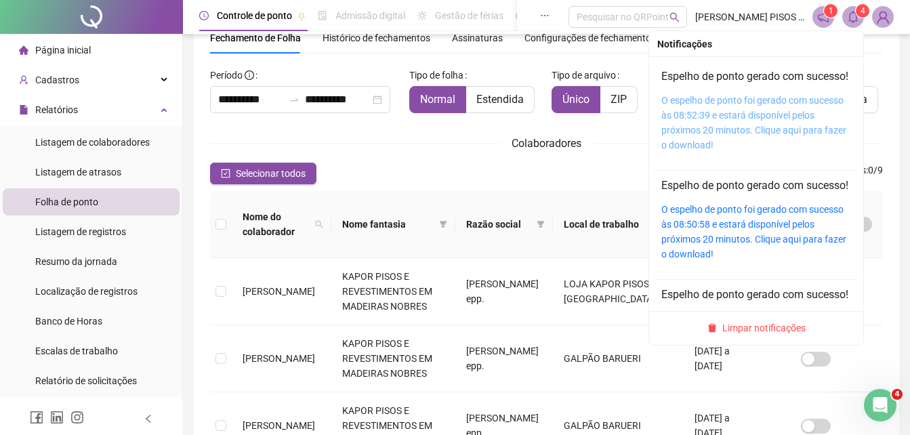
click at [723, 144] on link "O espelho de ponto foi gerado com sucesso às 08:52:39 e estará disponível pelos…" at bounding box center [753, 123] width 185 height 56
